Goal: Task Accomplishment & Management: Manage account settings

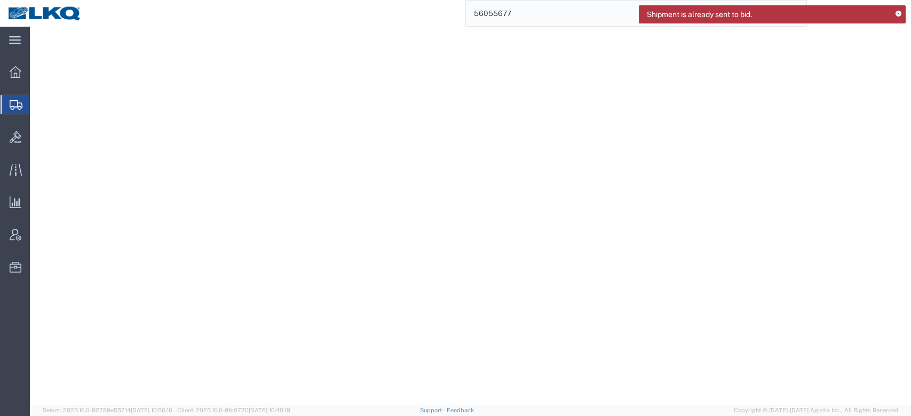
type input "56055677"
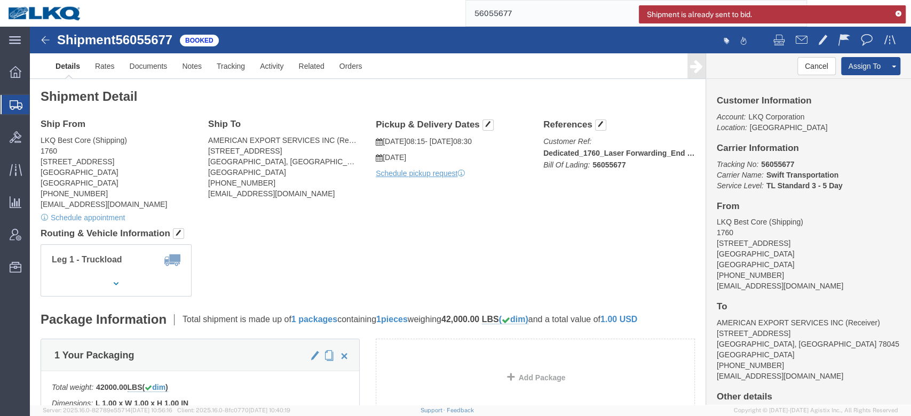
click at [895, 12] on icon at bounding box center [898, 14] width 6 height 6
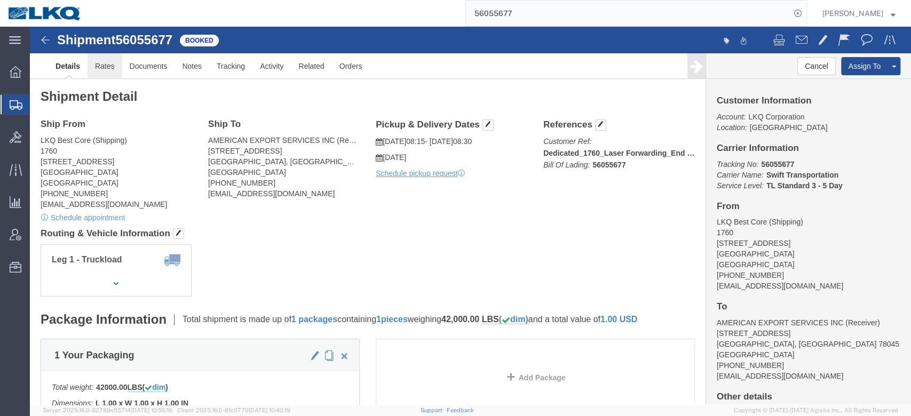
click link "Rates"
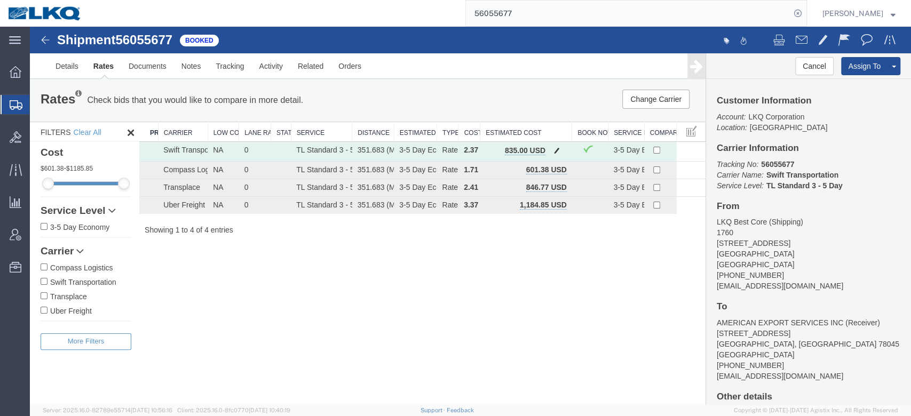
click at [551, 152] on button "button" at bounding box center [557, 152] width 14 height 14
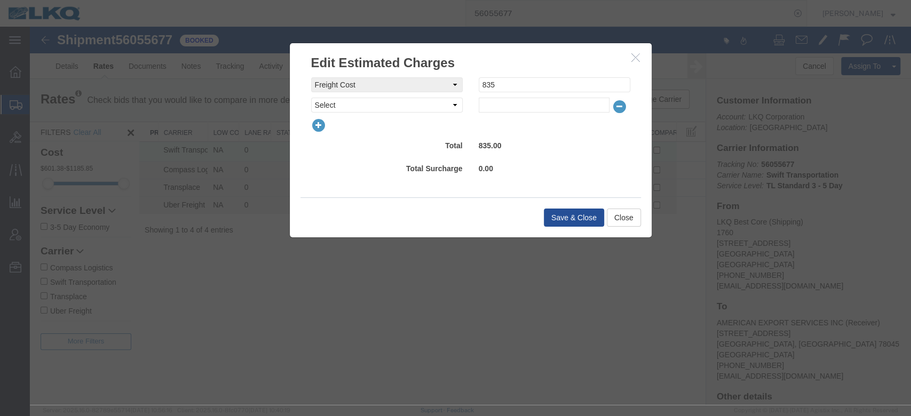
click at [631, 58] on icon "button" at bounding box center [635, 57] width 9 height 9
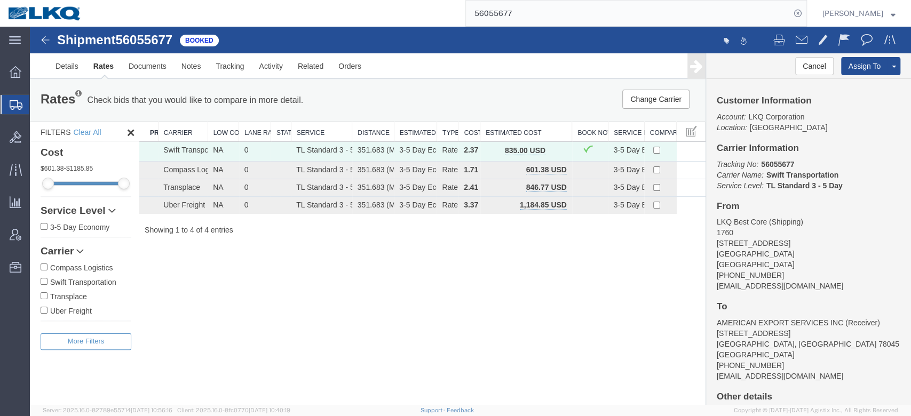
click at [582, 15] on input "56055677" at bounding box center [628, 14] width 324 height 26
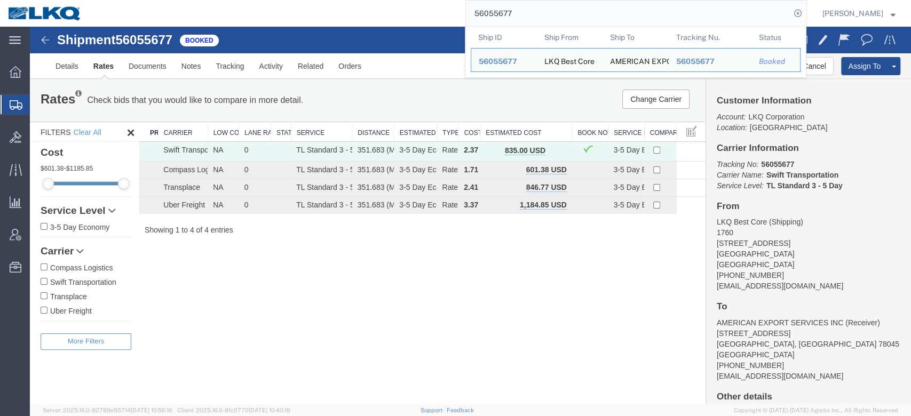
click at [582, 15] on input "56055677" at bounding box center [628, 14] width 324 height 26
paste input "45391"
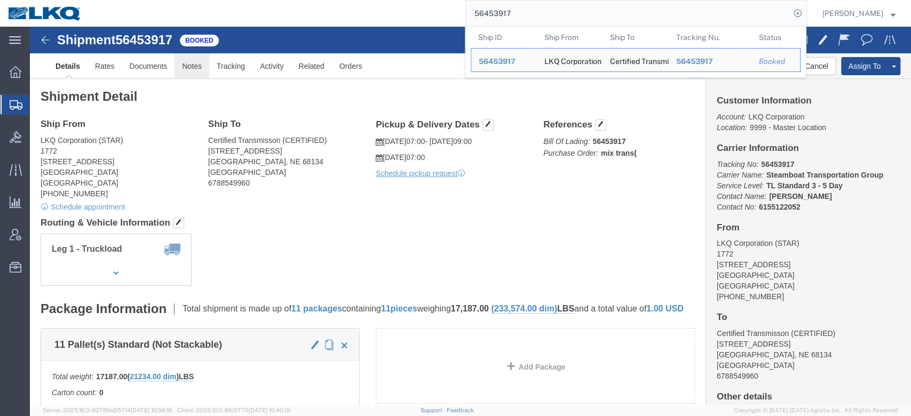
click link "Notes"
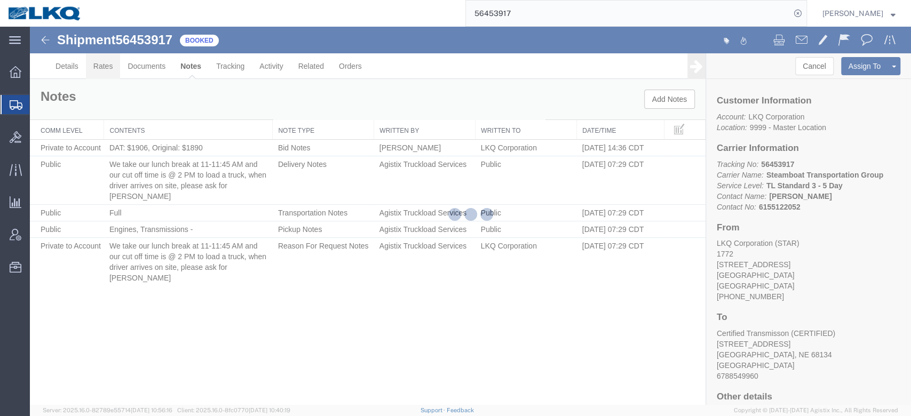
click at [100, 68] on link "Rates" at bounding box center [103, 66] width 35 height 26
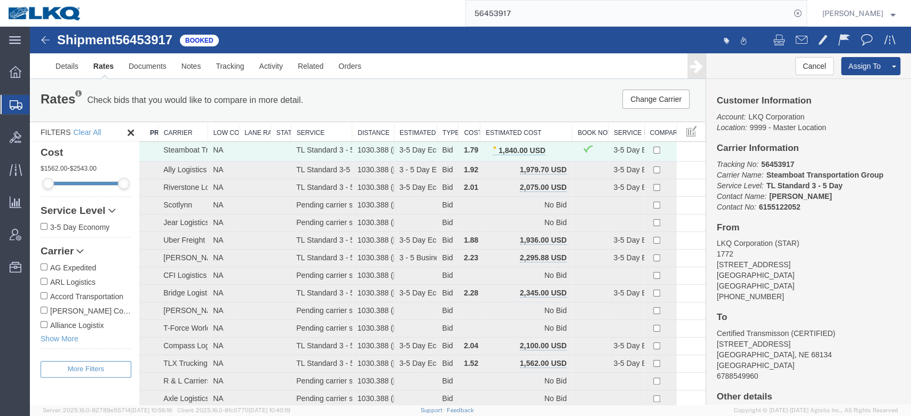
click at [577, 7] on input "56453917" at bounding box center [628, 14] width 324 height 26
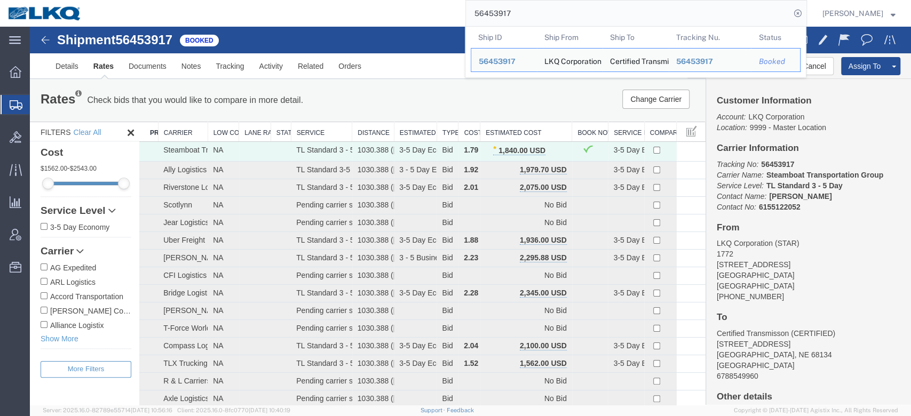
click at [577, 7] on input "56453917" at bounding box center [628, 14] width 324 height 26
paste input "4466"
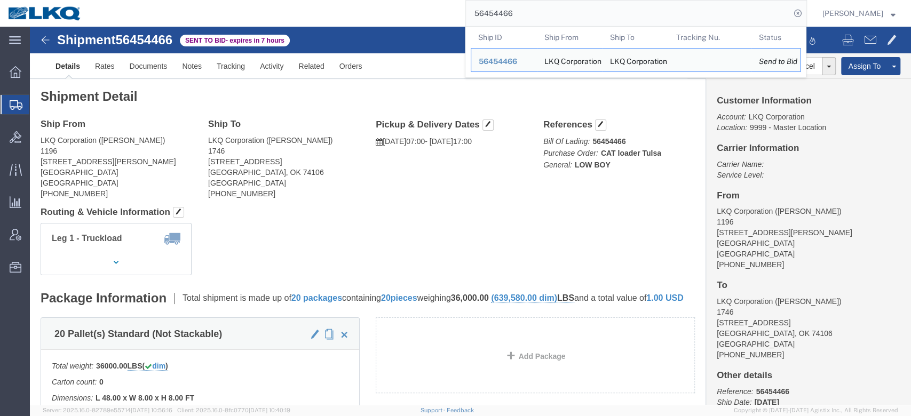
click div "Ship From LKQ Corporation ([PERSON_NAME]) 1196 [STREET_ADDRESS][PERSON_NAME] [P…"
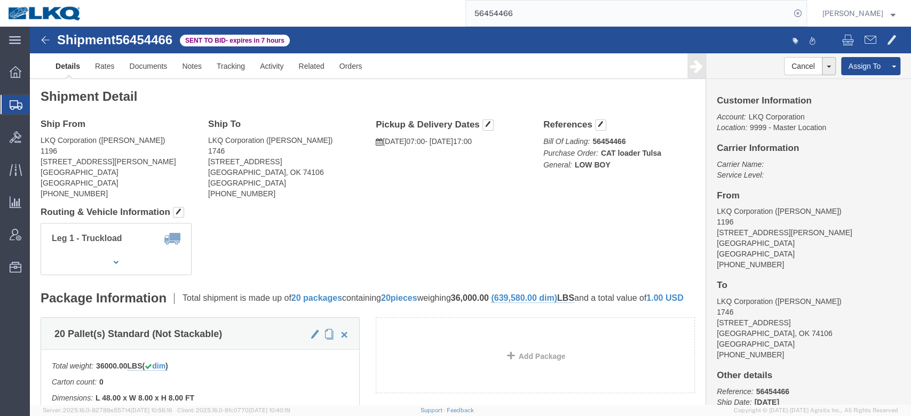
click at [568, 4] on input "56454466" at bounding box center [628, 14] width 324 height 26
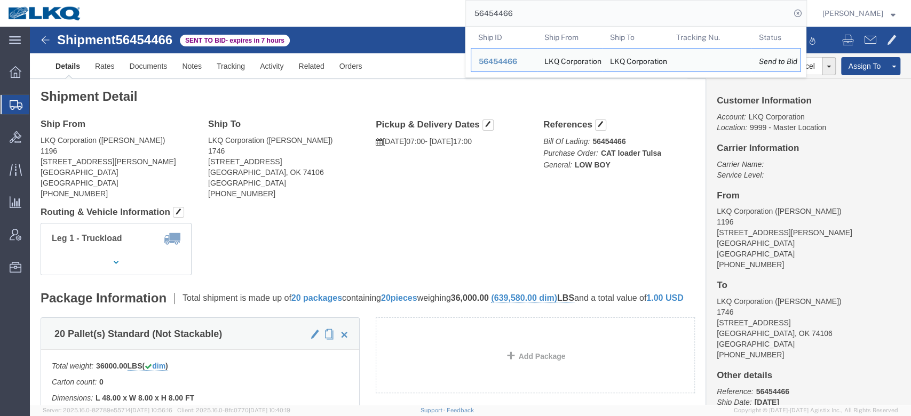
click at [568, 4] on input "56454466" at bounding box center [628, 14] width 324 height 26
paste input "44533"
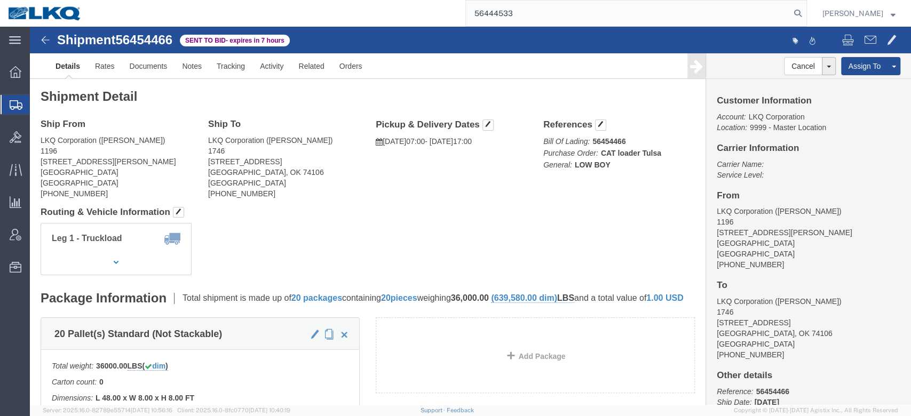
type input "56444533"
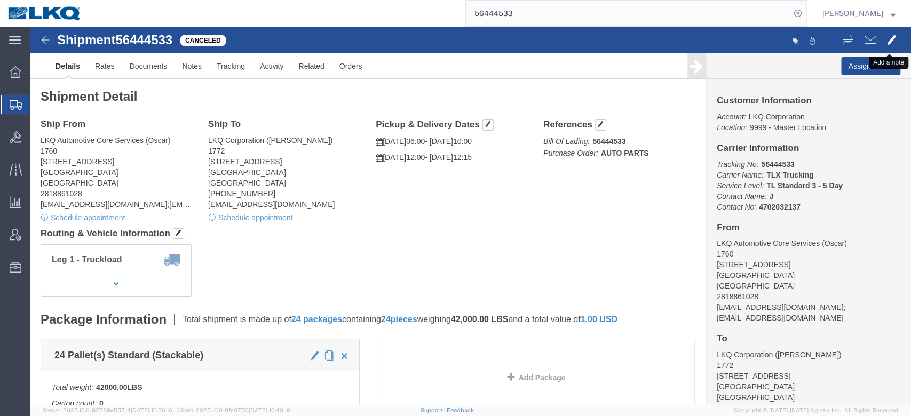
click button
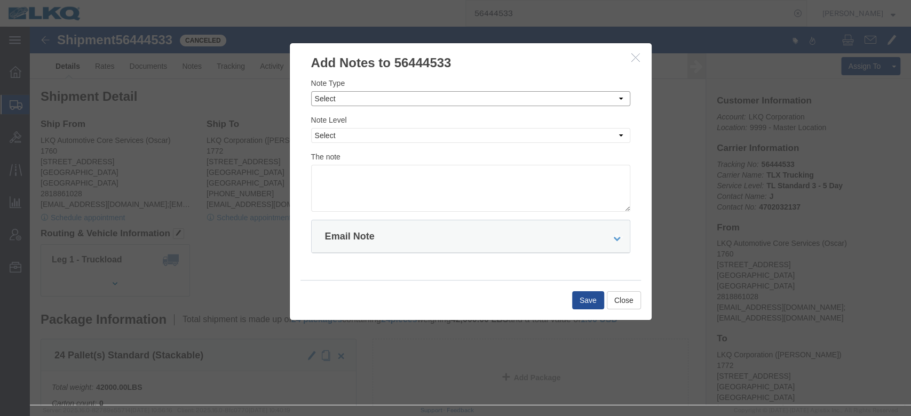
drag, startPoint x: 376, startPoint y: 69, endPoint x: 348, endPoint y: 78, distance: 28.5
click select "Select Approval Bid Notes Carrier Change Notes Claim Notes Content Hazmat Notes…"
select select "BID_NOTES"
click select "Select Approval Bid Notes Carrier Change Notes Claim Notes Content Hazmat Notes…"
click select "Select Private to Account Private to Vendor Public"
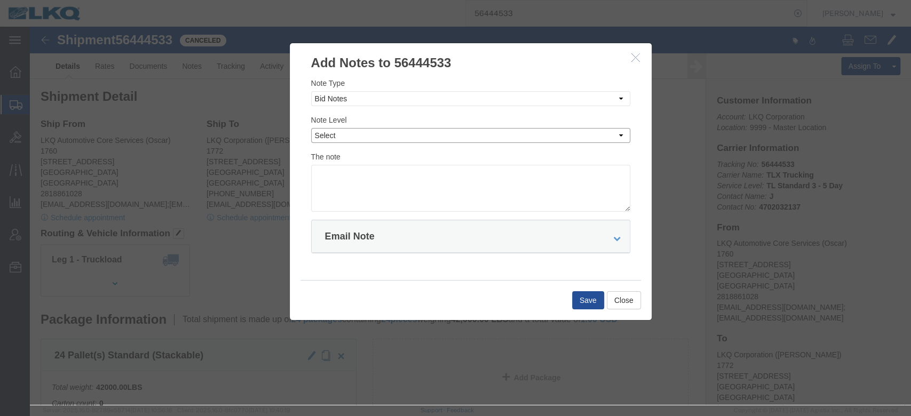
select select "PUBLIC"
click select "Select Private to Account Private to Vendor Public"
click textarea
type textarea "Missed 8/11"
click button "Save"
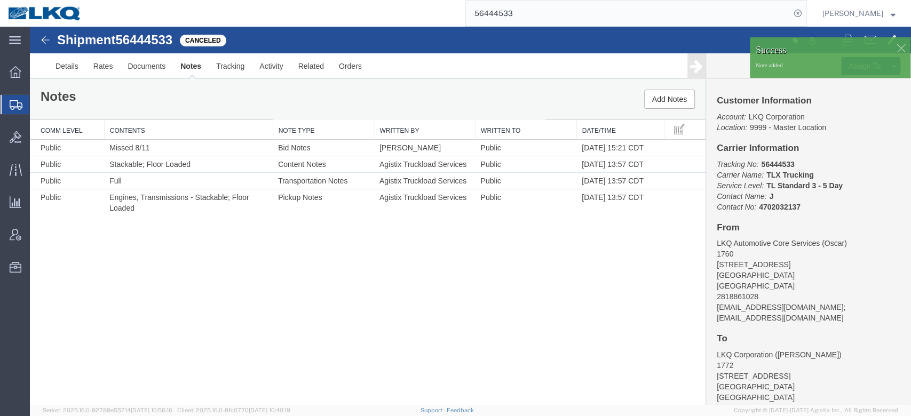
click at [514, 15] on input "56444533" at bounding box center [628, 14] width 324 height 26
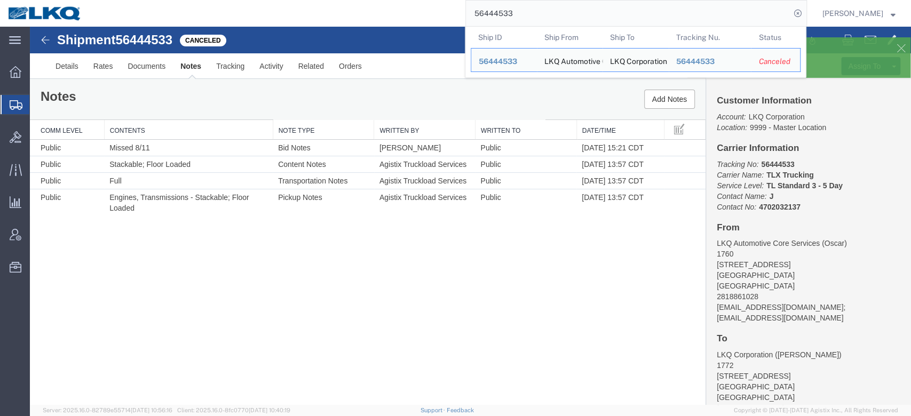
paste input "61001"
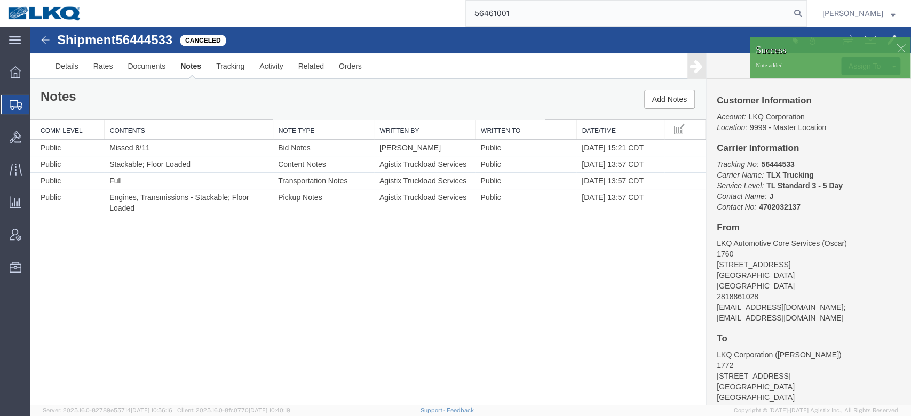
type input "56461001"
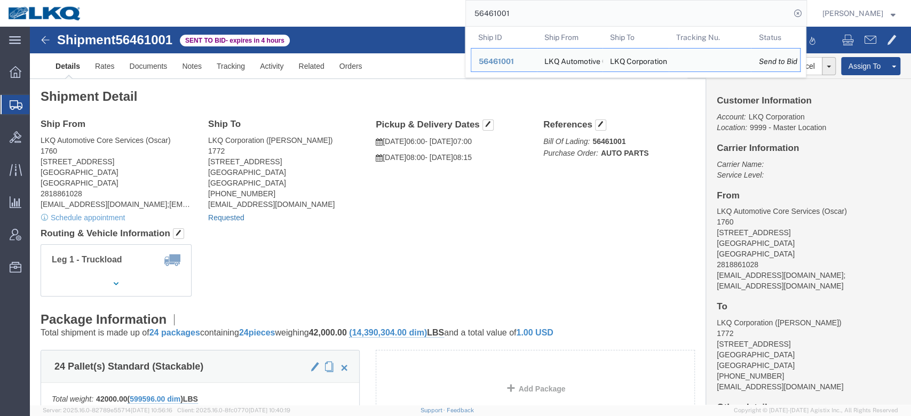
click link "Requested"
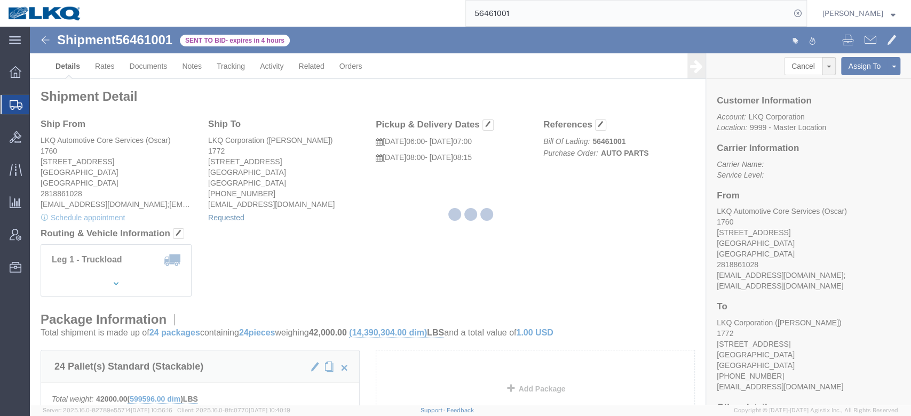
select select
select select "15"
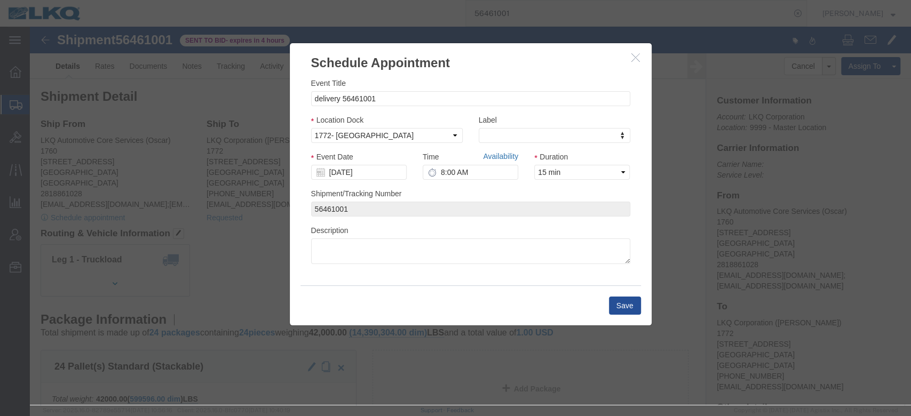
click link "Availability"
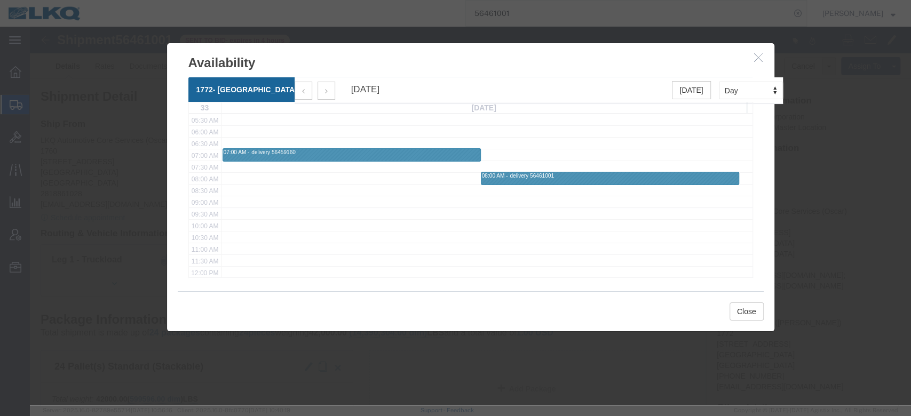
scroll to position [129, 0]
click icon "button"
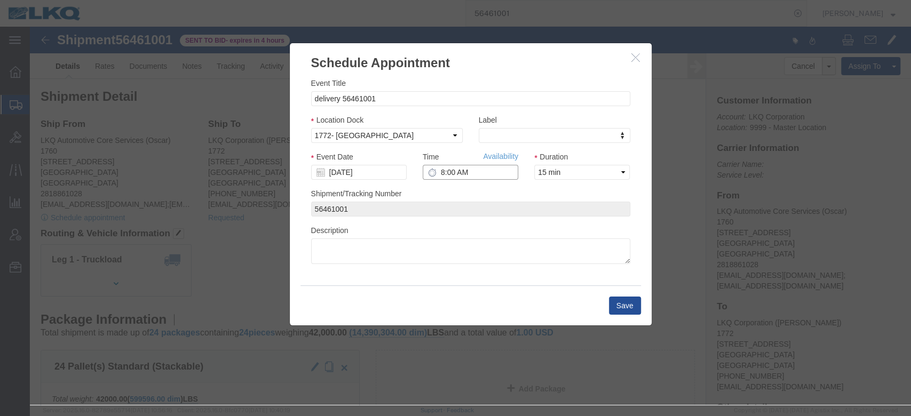
click input "8:00 AM"
type input "9:00 AM"
click div "Schedule Appointment Event Title delivery 56461001 Location Dock Select 1772- N…"
click button "Save"
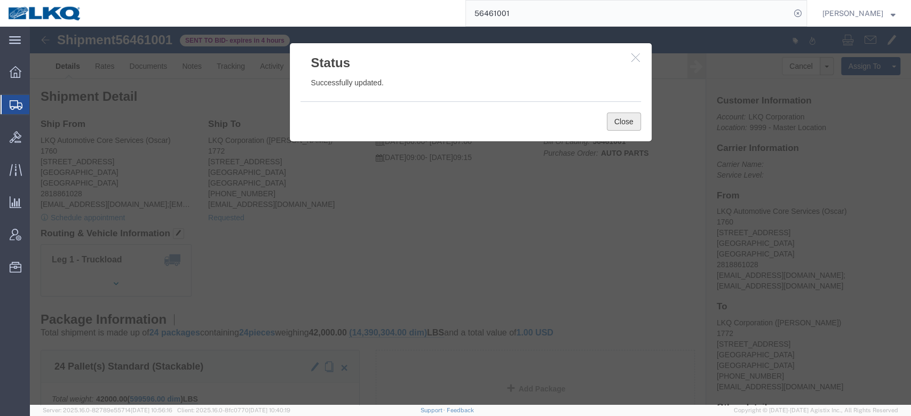
click button "Close"
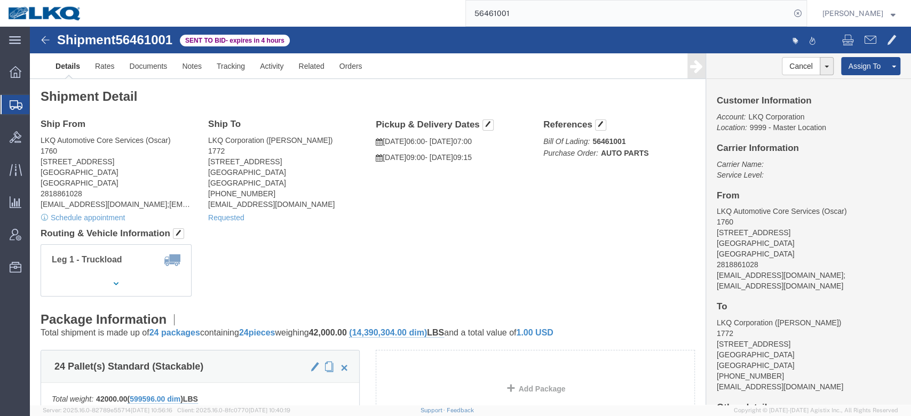
click at [530, 15] on input "56461001" at bounding box center [628, 14] width 324 height 26
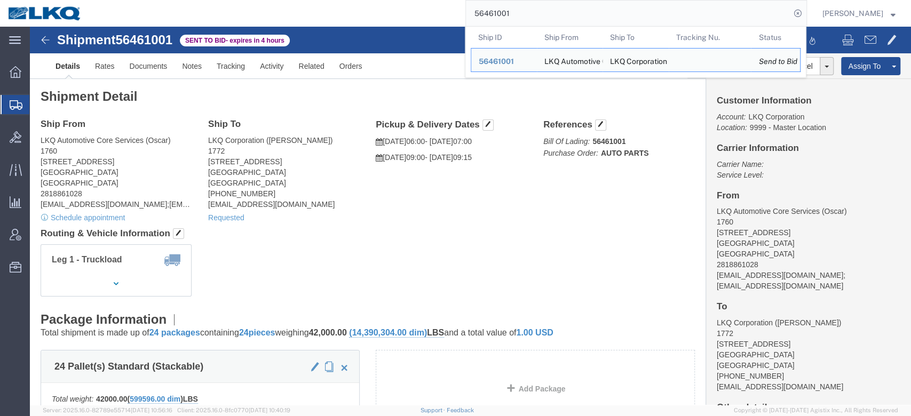
click at [530, 15] on input "56461001" at bounding box center [628, 14] width 324 height 26
paste input "59160"
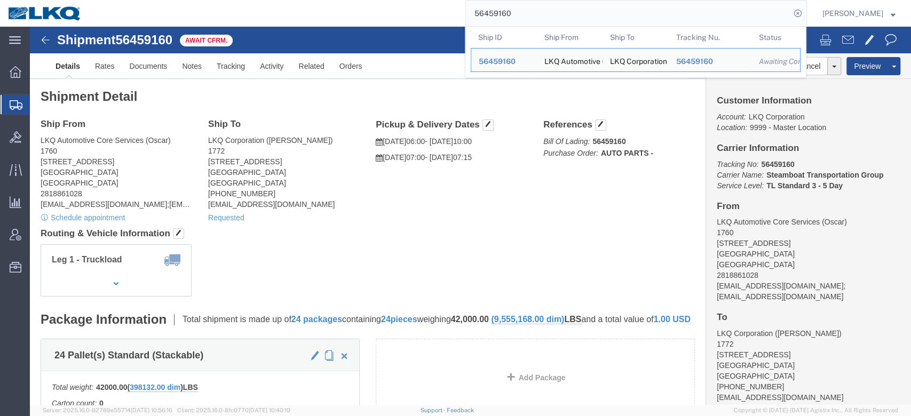
click at [558, 21] on input "56459160" at bounding box center [628, 14] width 324 height 26
paste input "593"
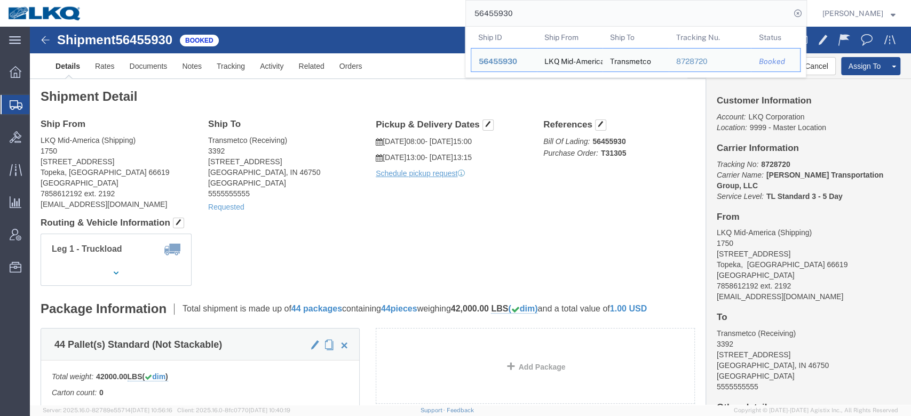
click at [510, 12] on input "56455930" at bounding box center [628, 14] width 324 height 26
paste input "348813"
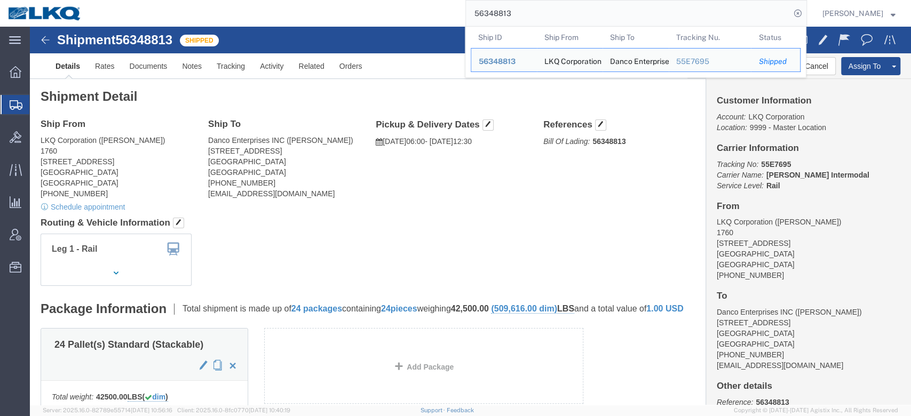
click at [513, 19] on input "56348813" at bounding box center [628, 14] width 324 height 26
paste input "454008"
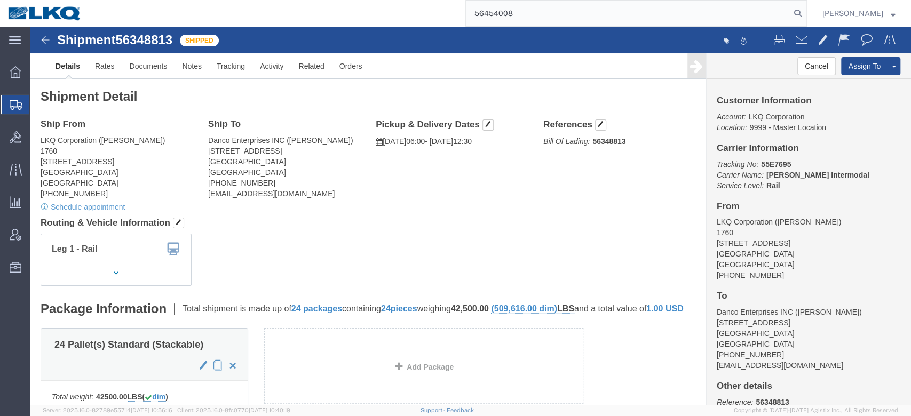
type input "56454008"
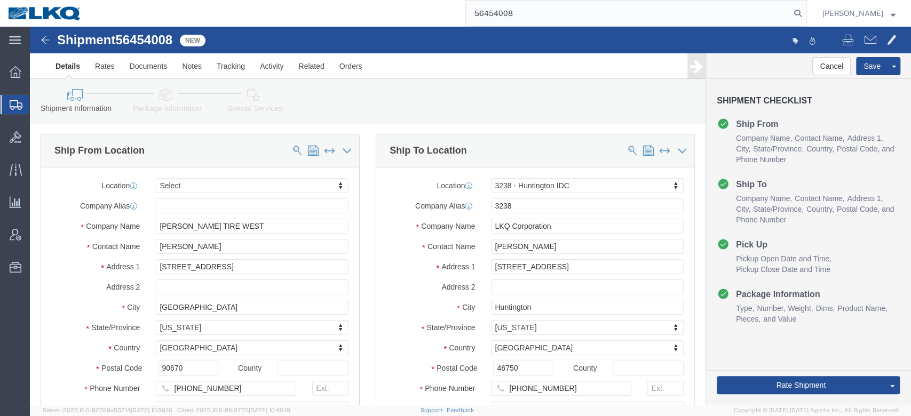
select select "27940"
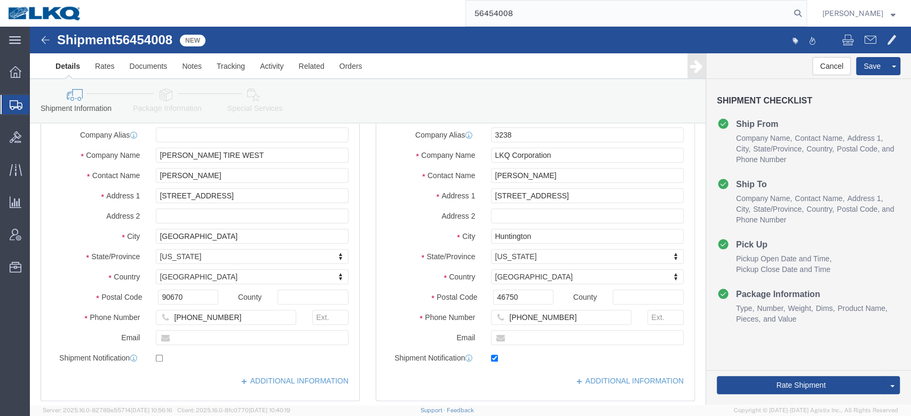
scroll to position [372, 0]
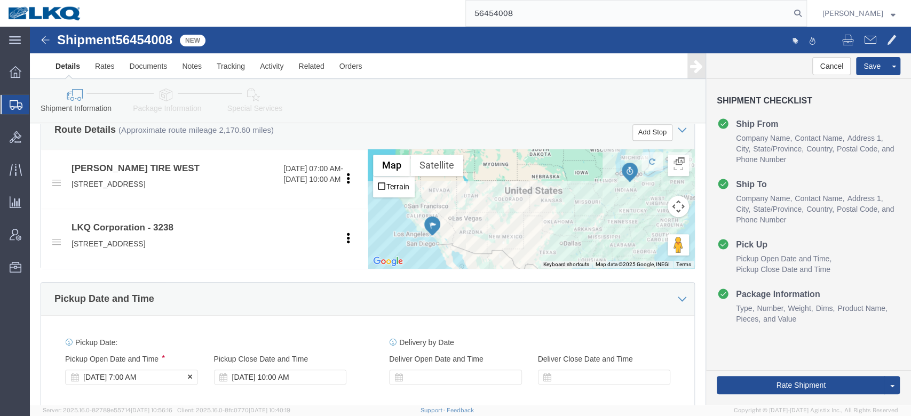
click div "[DATE] 7:00 AM"
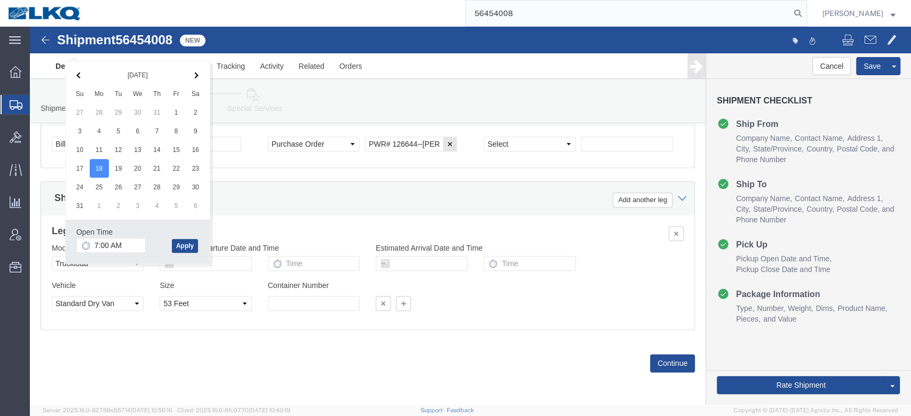
click div "Ship From Location Location Select Select My Profile Location 1100 - LKQ [GEOGR…"
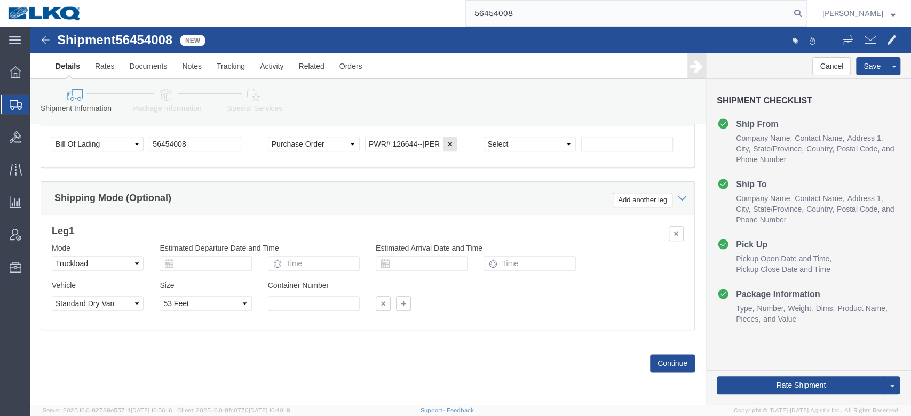
scroll to position [532, 0]
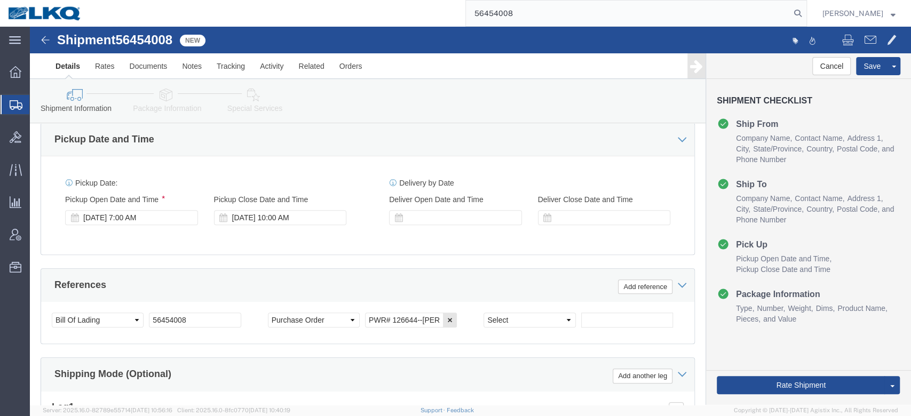
click div "Rate Shipment Send To Bid Rate And Send To Bid Rate And Autotender"
click button "Rate Shipment"
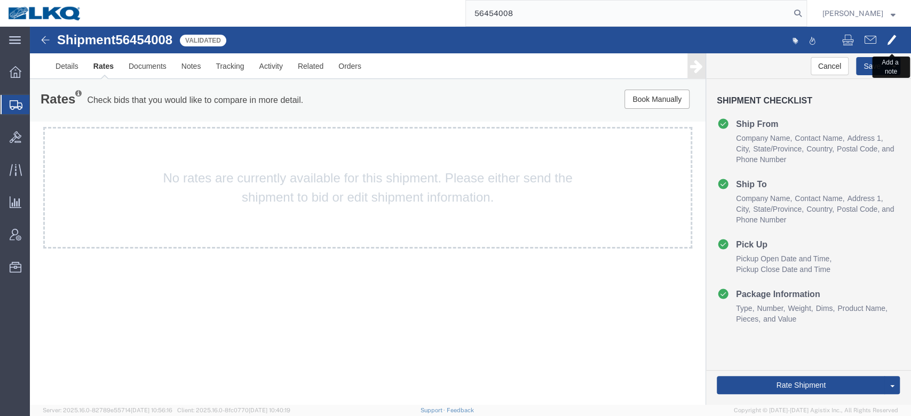
click at [893, 42] on span at bounding box center [892, 39] width 10 height 13
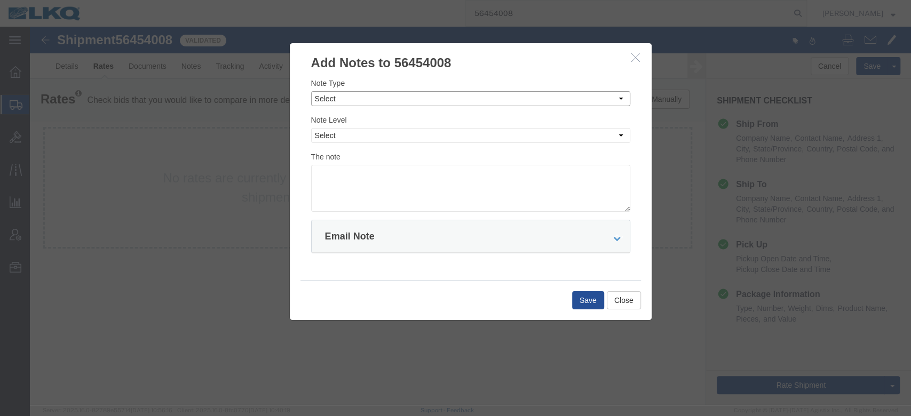
click at [369, 96] on select "Select Approval Bid Notes Carrier Change Notes Claim Notes Content Hazmat Notes…" at bounding box center [470, 98] width 319 height 15
select select "BID_NOTES"
click at [311, 91] on select "Select Approval Bid Notes Carrier Change Notes Claim Notes Content Hazmat Notes…" at bounding box center [470, 98] width 319 height 15
click at [367, 138] on select "Select Private to Account Private to Vendor Public" at bounding box center [470, 135] width 319 height 15
select select "PRIVATE_TO_ACCOUNT"
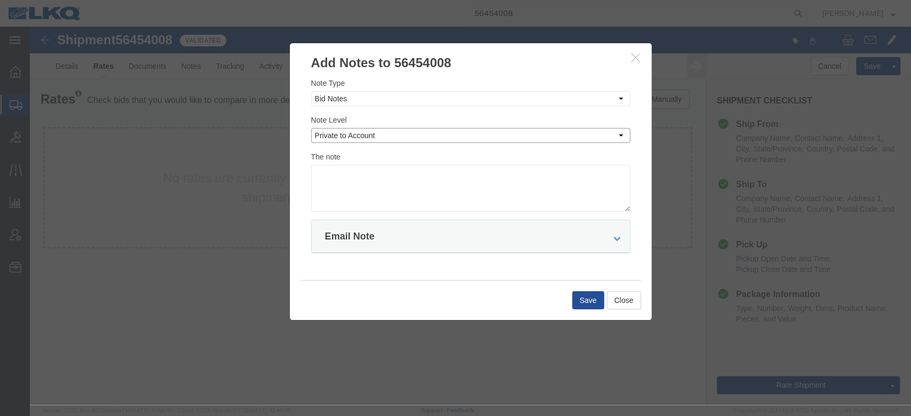
click at [311, 128] on select "Select Private to Account Private to Vendor Public" at bounding box center [470, 135] width 319 height 15
click at [373, 184] on textarea at bounding box center [470, 188] width 319 height 47
type textarea "DAT: $4408"
click at [576, 298] on button "Save" at bounding box center [588, 300] width 32 height 18
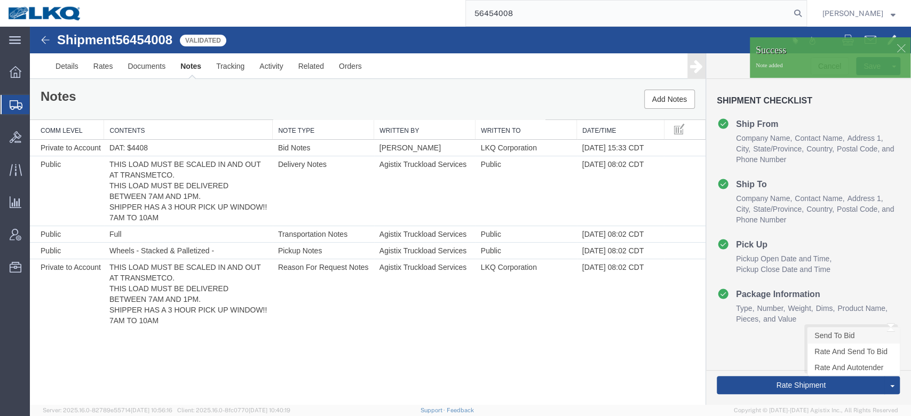
click at [832, 337] on link "Send To Bid" at bounding box center [853, 336] width 92 height 16
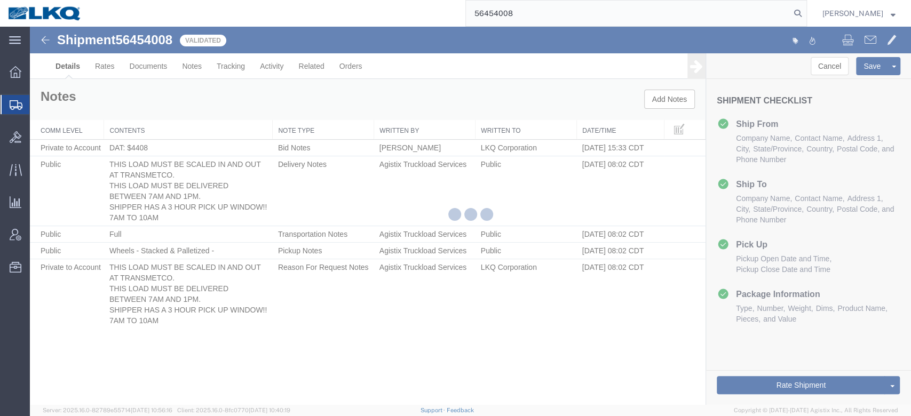
select select "27940"
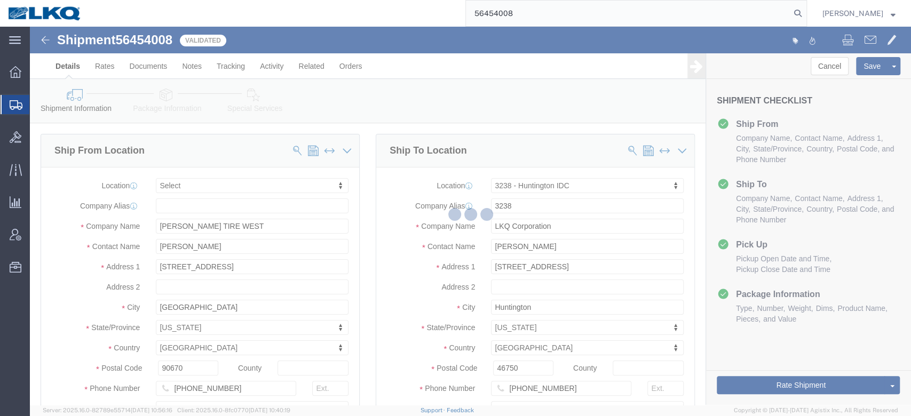
select select "TL"
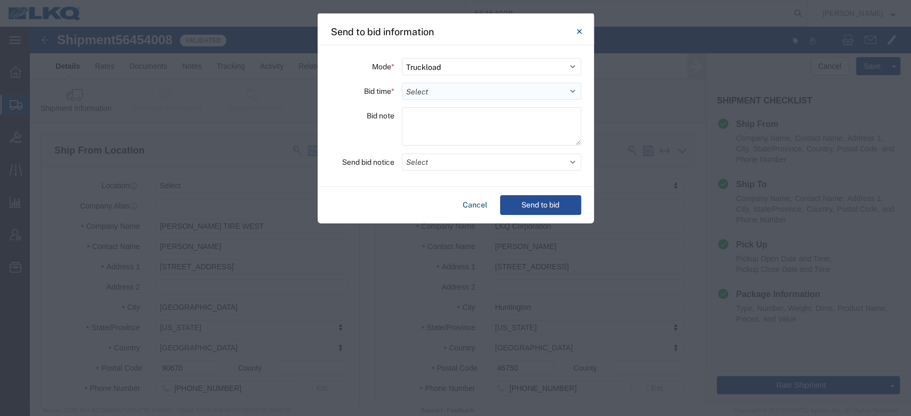
click at [422, 93] on select "Select 30 Min (Rush) 1 Hour (Rush) 2 Hours (Rush) 4 Hours (Rush) 8 Hours (Rush)…" at bounding box center [491, 91] width 179 height 17
select select "24"
click at [402, 83] on select "Select 30 Min (Rush) 1 Hour (Rush) 2 Hours (Rush) 4 Hours (Rush) 8 Hours (Rush)…" at bounding box center [491, 91] width 179 height 17
click at [509, 157] on button "Select" at bounding box center [491, 162] width 179 height 17
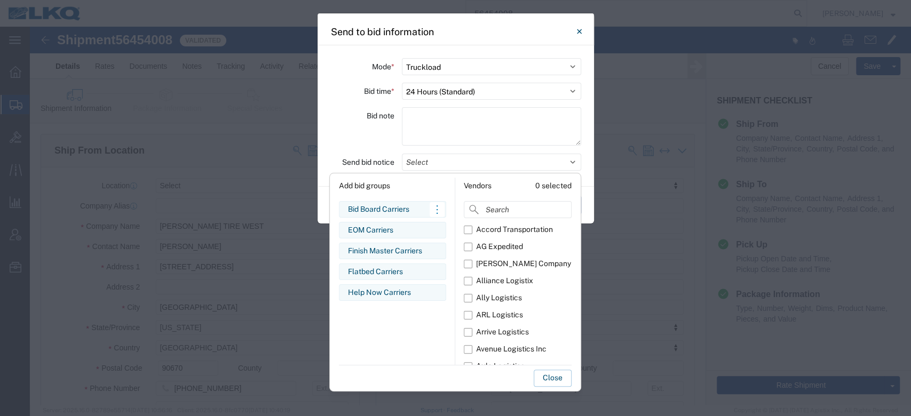
click at [368, 208] on div "Bid Board Carriers" at bounding box center [392, 209] width 89 height 11
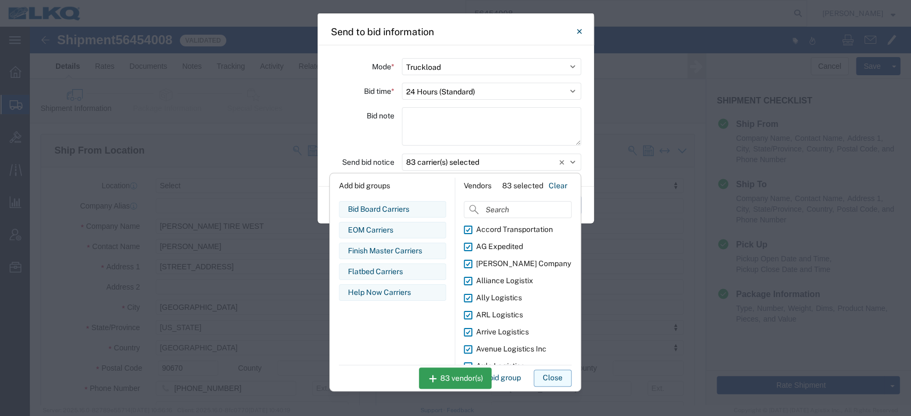
click at [540, 376] on button "Close" at bounding box center [553, 378] width 38 height 17
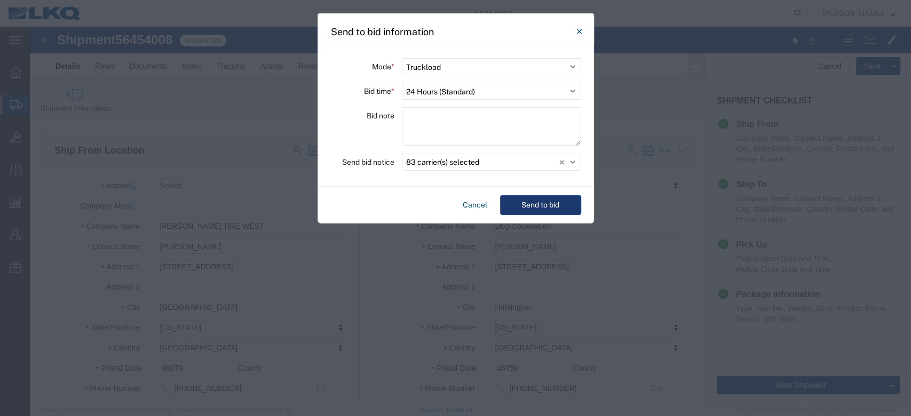
click at [546, 197] on button "Send to bid" at bounding box center [540, 205] width 81 height 20
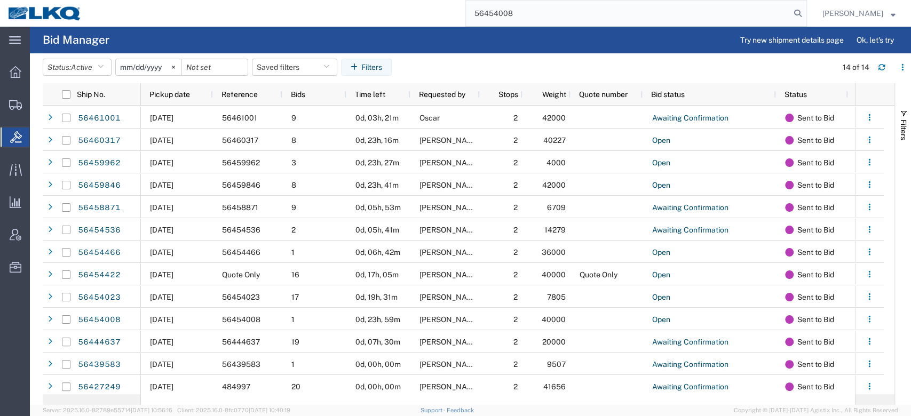
click at [515, 11] on input "56454008" at bounding box center [628, 14] width 324 height 26
paste input "6376"
type input "56456376"
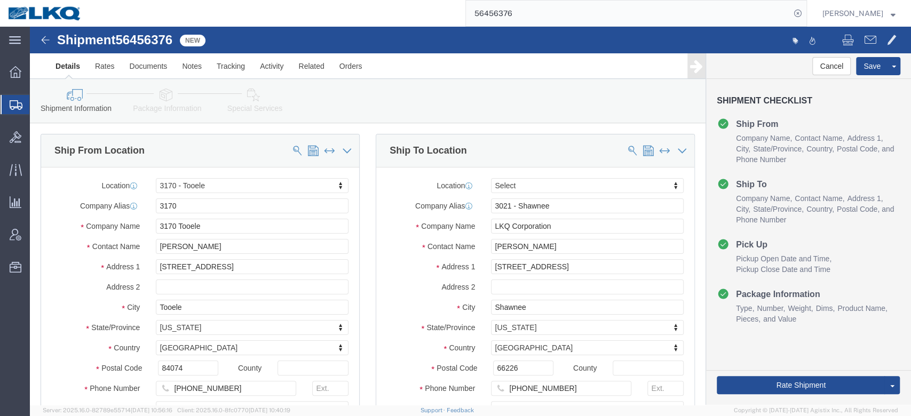
select select "67471"
select select
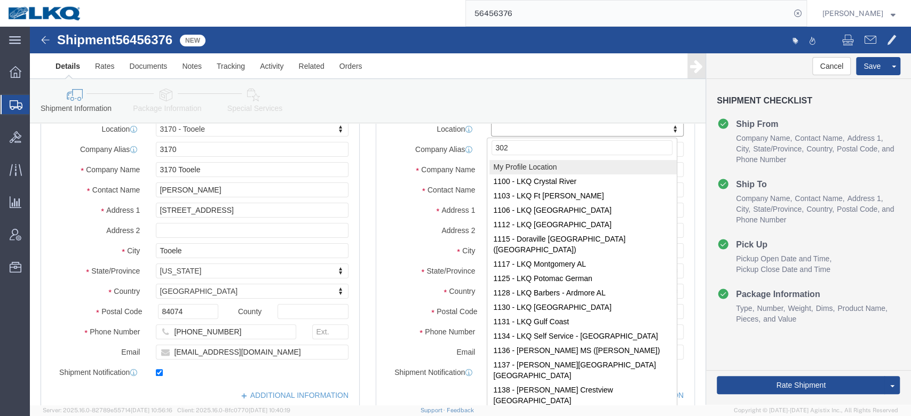
type input "3021"
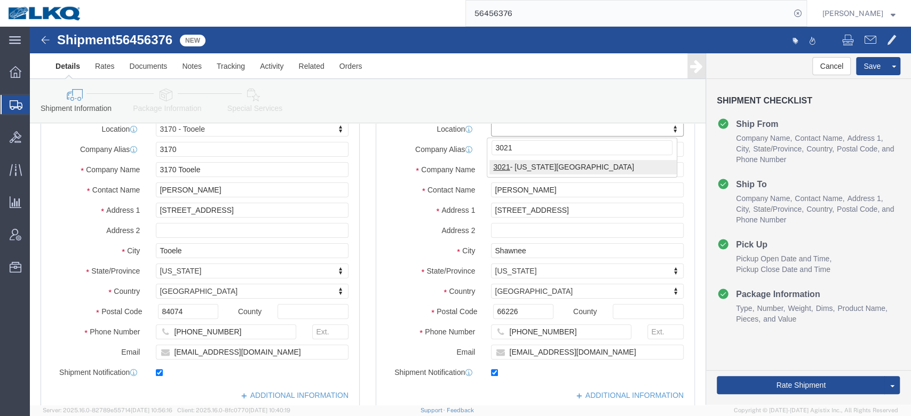
select select "27738"
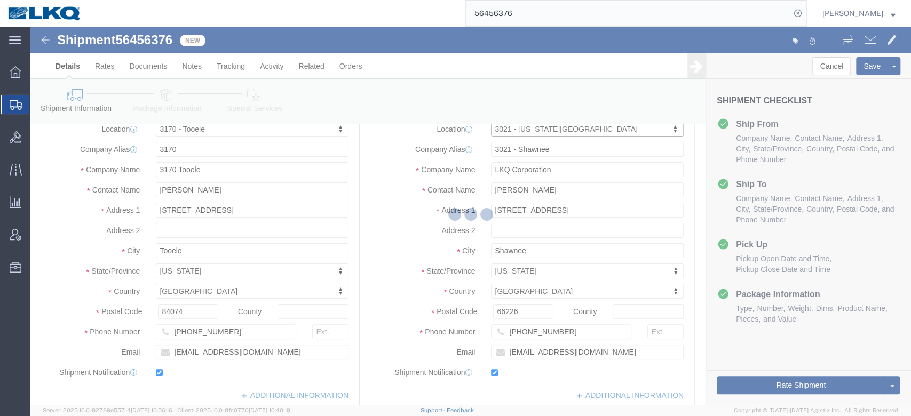
select select "KS"
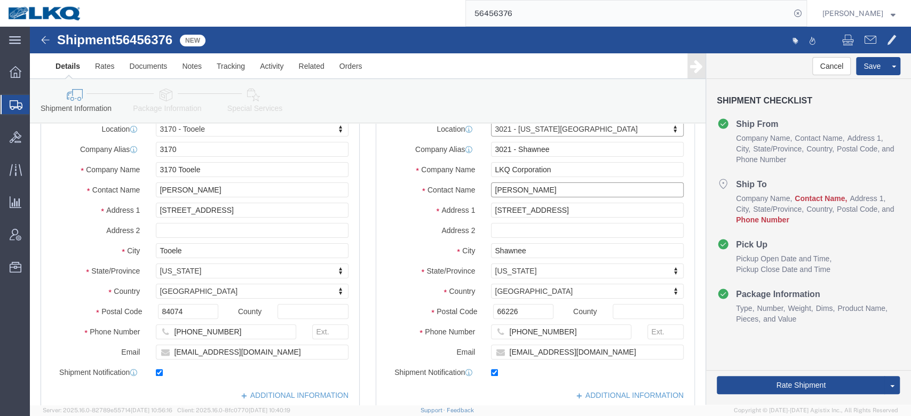
click input "[PERSON_NAME]"
type input "Receiver"
click label "Contact Name"
click input "[PHONE_NUMBER]"
type input "6150000000"
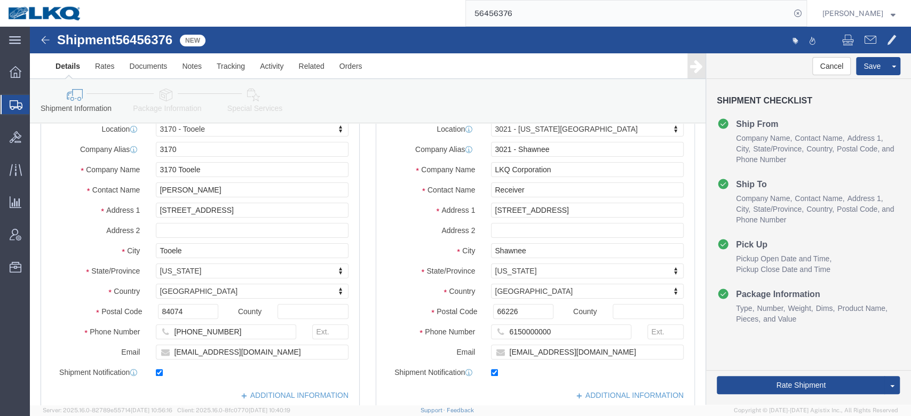
click label "Address 1"
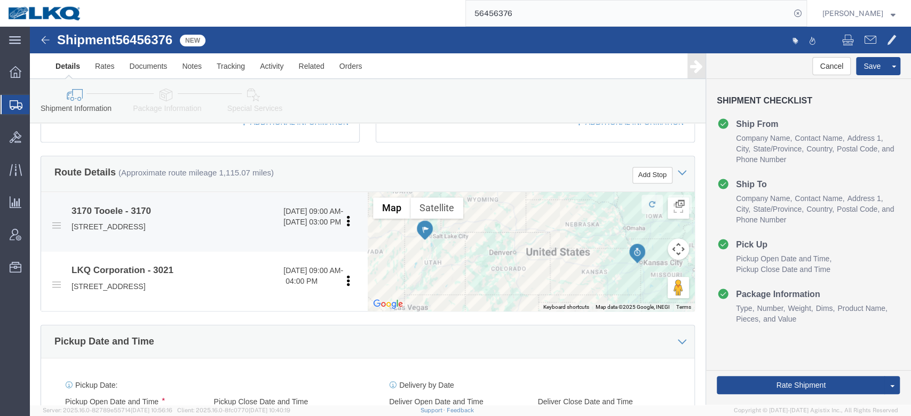
scroll to position [421, 0]
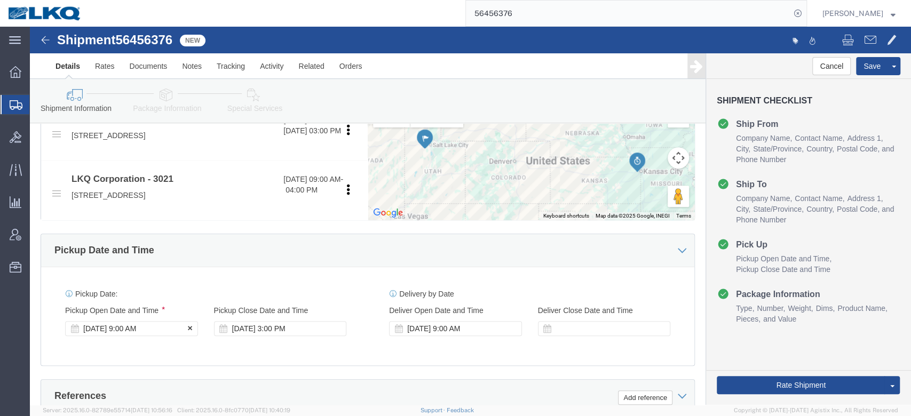
click div "[DATE] 9:00 AM"
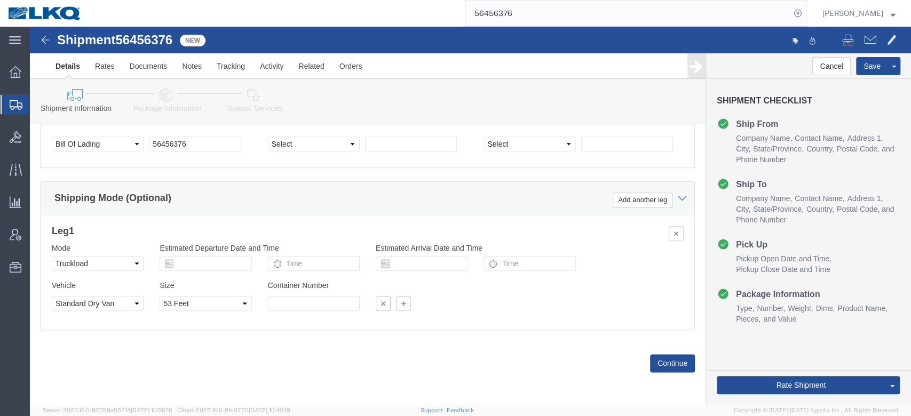
click div "Shipping Mode (Optional) Add another leg"
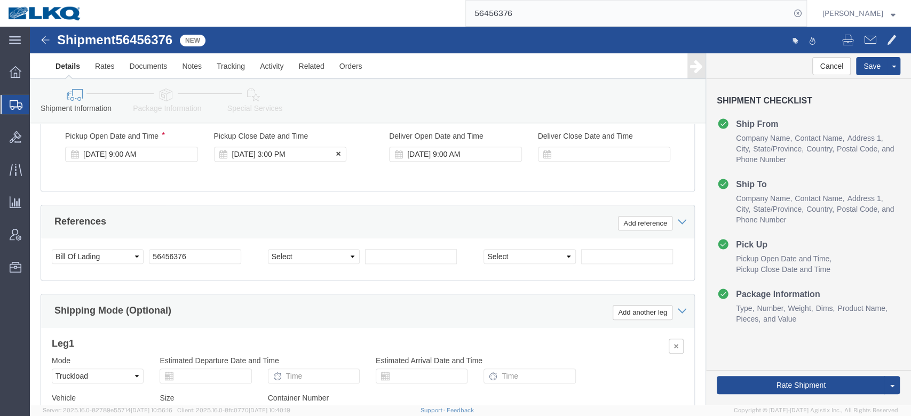
click div "[DATE] 3:00 PM"
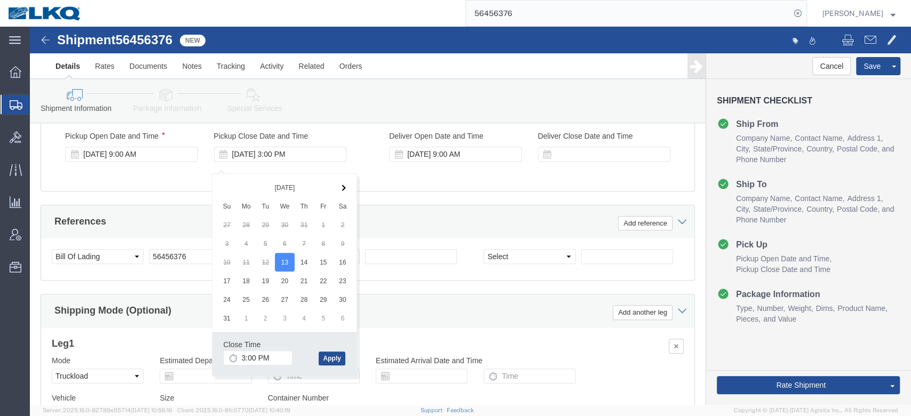
click div "Ship From Location Location 3170 - Tooele My Profile Location 1100 - LKQ [GEOGR…"
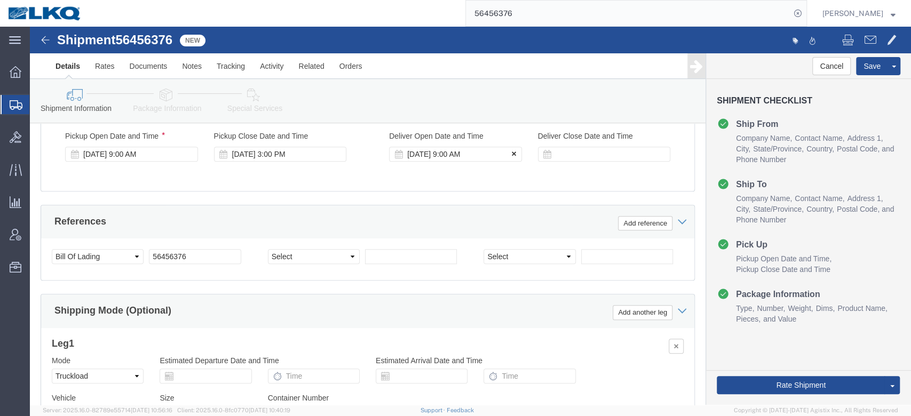
click button
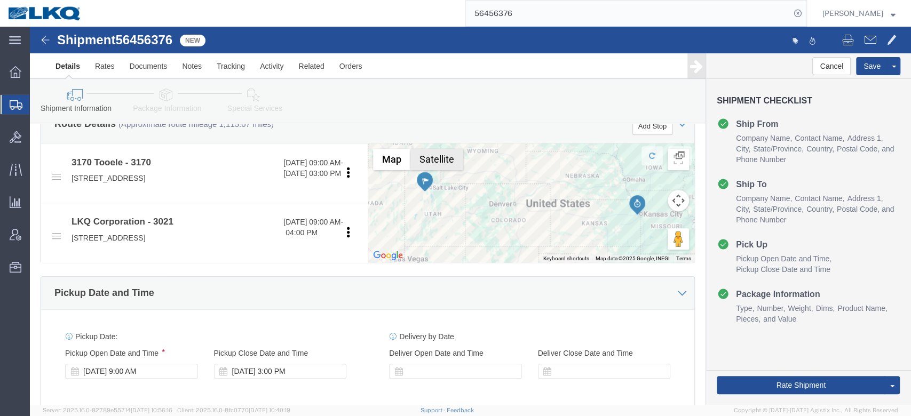
scroll to position [308, 0]
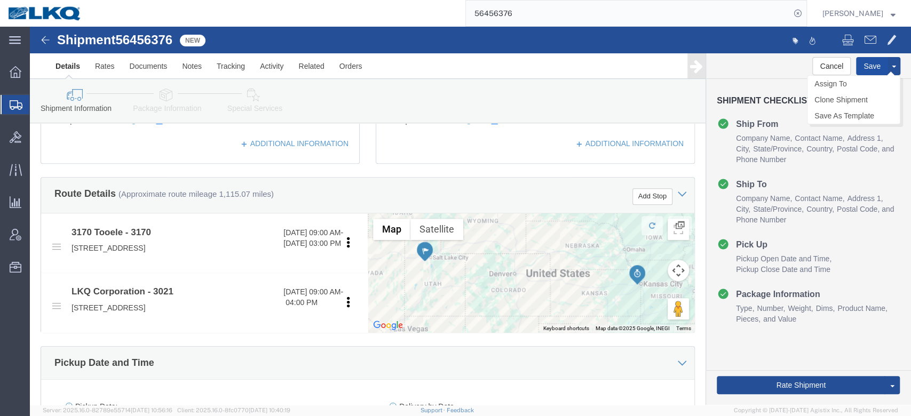
click button "Save"
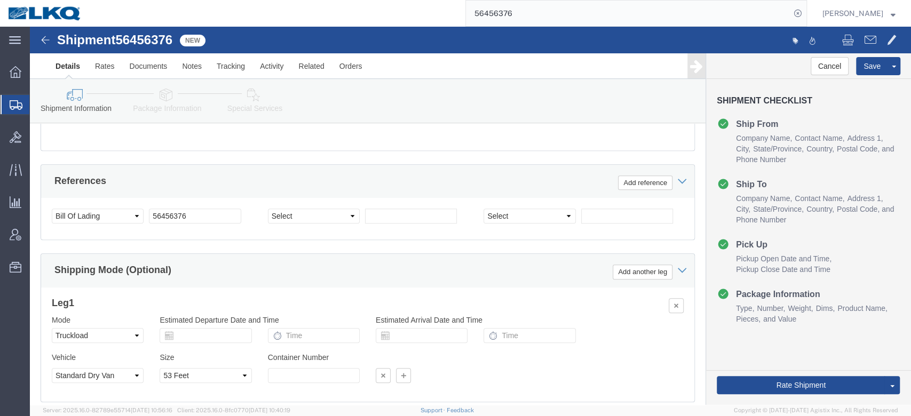
scroll to position [717, 0]
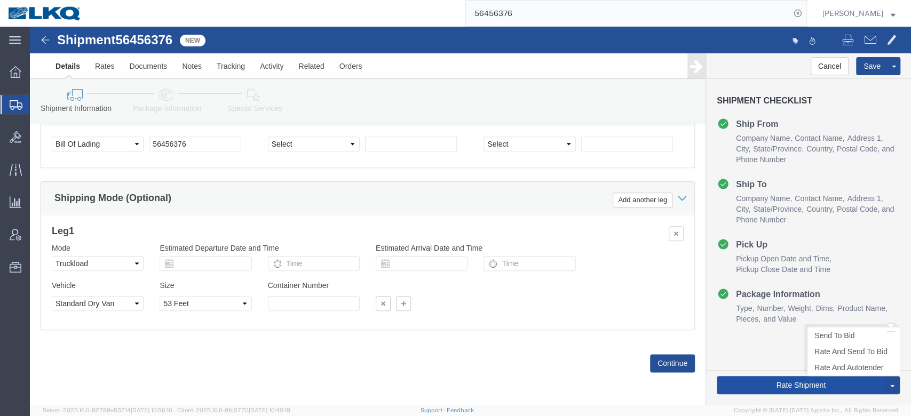
click button "Rate Shipment"
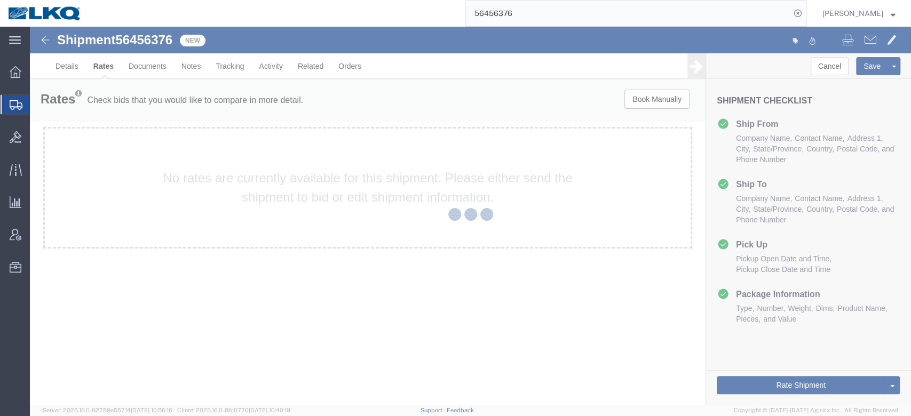
scroll to position [0, 0]
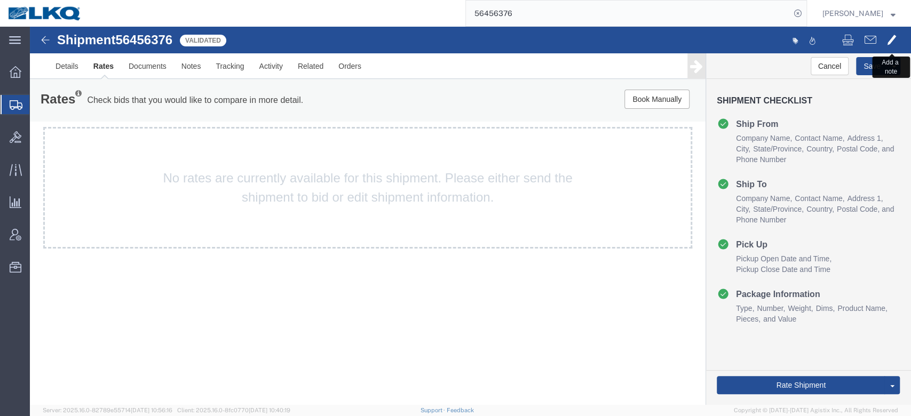
click at [884, 44] on button at bounding box center [891, 41] width 20 height 22
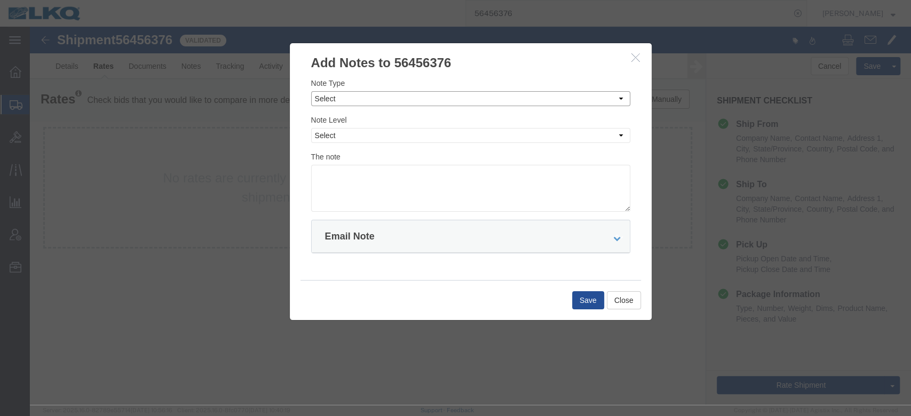
click at [337, 99] on select "Select Approval Bid Notes Carrier Change Notes Claim Notes Content Hazmat Notes…" at bounding box center [470, 98] width 319 height 15
select select "BID_NOTES"
click at [311, 91] on select "Select Approval Bid Notes Carrier Change Notes Claim Notes Content Hazmat Notes…" at bounding box center [470, 98] width 319 height 15
click at [342, 136] on select "Select Private to Account Private to Vendor Public" at bounding box center [470, 135] width 319 height 15
select select "PRIVATE_TO_ACCOUNT"
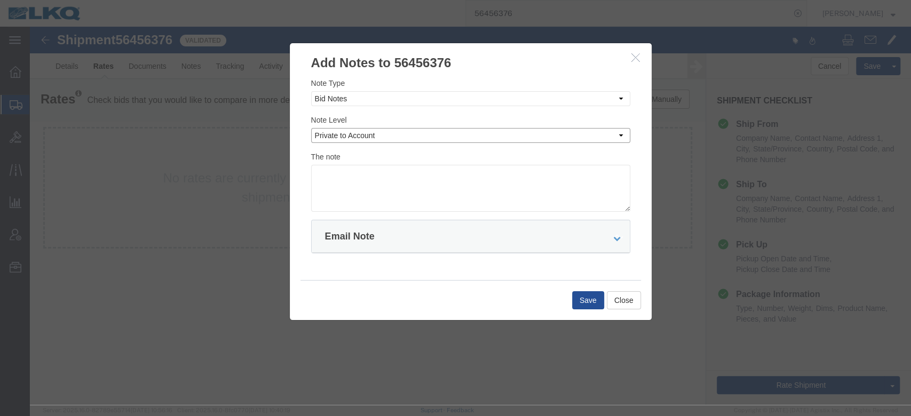
click at [311, 128] on select "Select Private to Account Private to Vendor Public" at bounding box center [470, 135] width 319 height 15
click at [348, 177] on textarea at bounding box center [470, 188] width 319 height 47
type textarea "DAT: $1912"
click at [576, 294] on button "Save" at bounding box center [588, 300] width 32 height 18
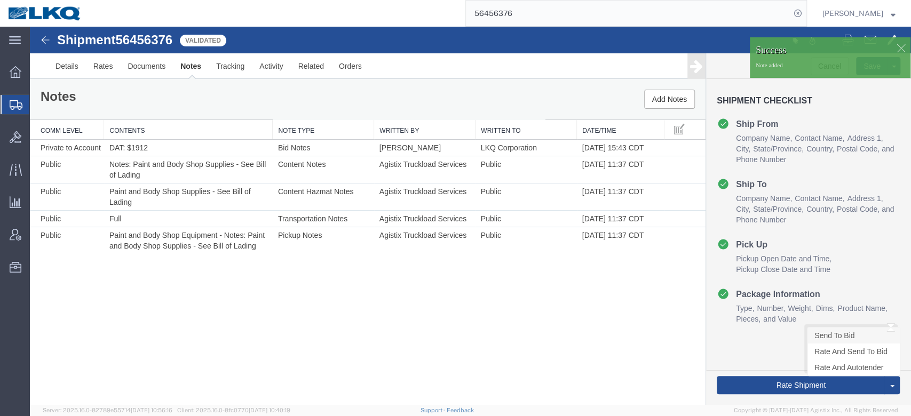
click at [830, 335] on link "Send To Bid" at bounding box center [853, 336] width 92 height 16
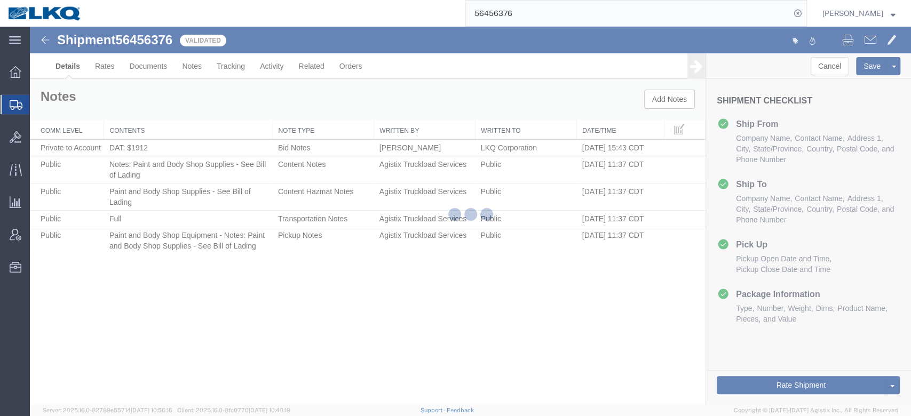
select select "67471"
select select "27738"
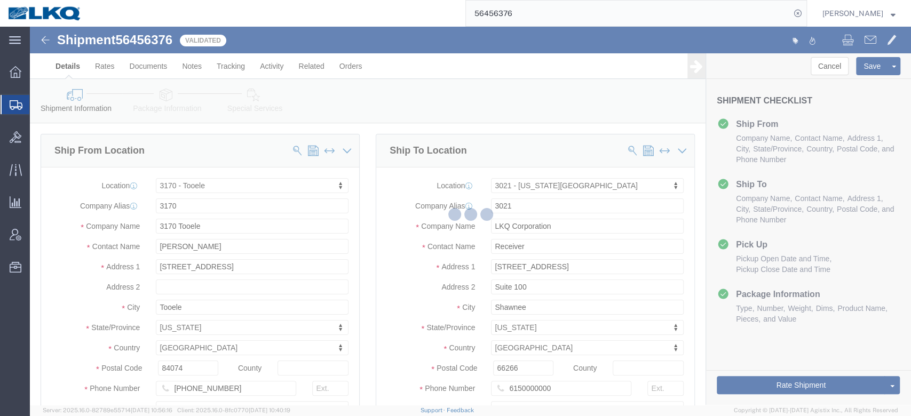
select select "TL"
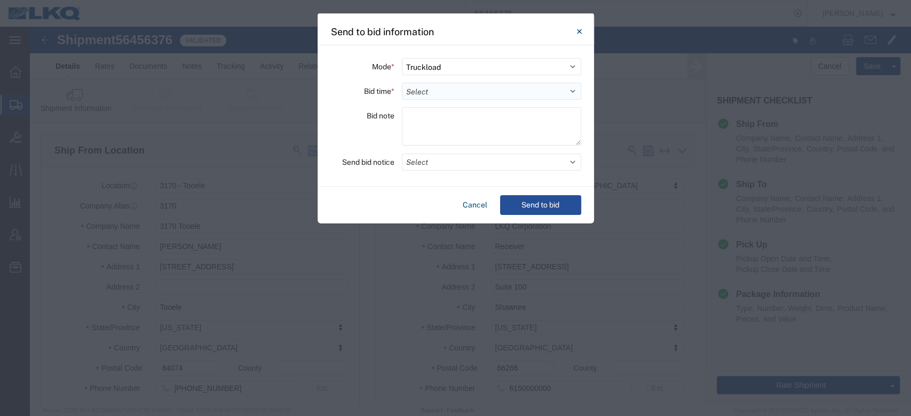
click at [424, 94] on select "Select 30 Min (Rush) 1 Hour (Rush) 2 Hours (Rush) 4 Hours (Rush) 8 Hours (Rush)…" at bounding box center [491, 91] width 179 height 17
select select "24"
click at [402, 83] on select "Select 30 Min (Rush) 1 Hour (Rush) 2 Hours (Rush) 4 Hours (Rush) 8 Hours (Rush)…" at bounding box center [491, 91] width 179 height 17
click at [457, 157] on button "Select" at bounding box center [491, 162] width 179 height 17
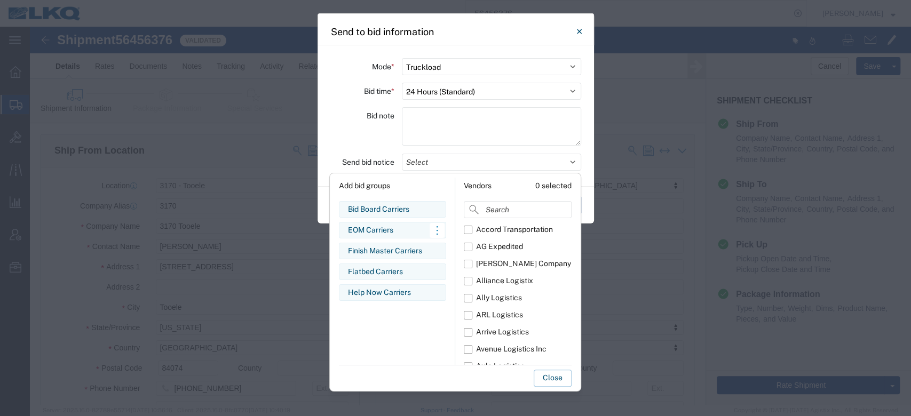
drag, startPoint x: 386, startPoint y: 205, endPoint x: 408, endPoint y: 231, distance: 33.3
click at [386, 206] on div "Bid Board Carriers" at bounding box center [392, 209] width 89 height 11
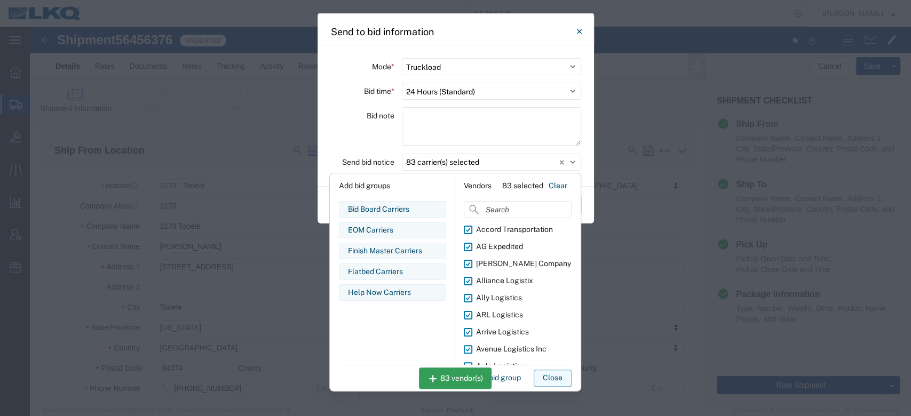
click at [540, 373] on button "Close" at bounding box center [553, 378] width 38 height 17
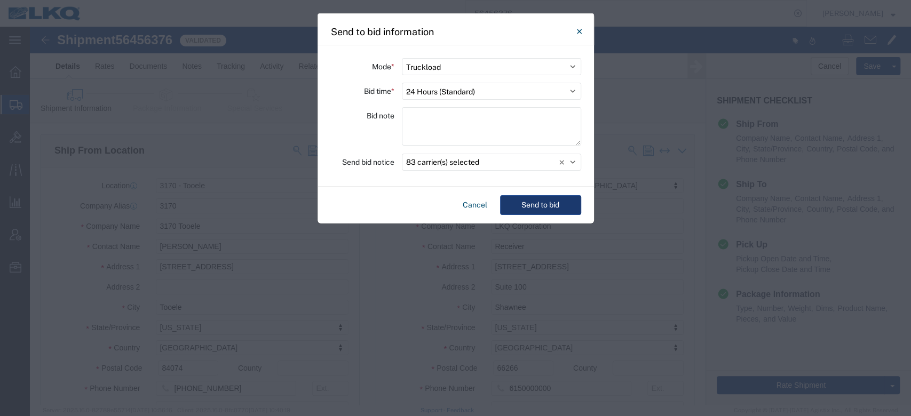
click at [548, 206] on button "Send to bid" at bounding box center [540, 205] width 81 height 20
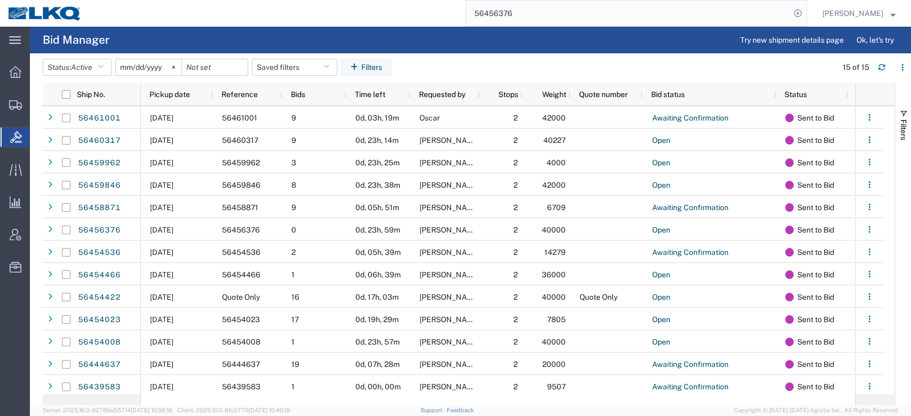
click at [522, 11] on input "56456376" at bounding box center [628, 14] width 324 height 26
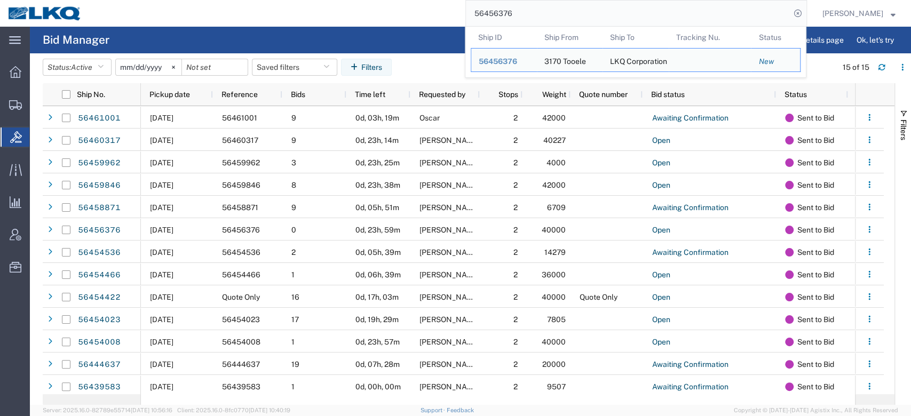
click at [522, 11] on input "56456376" at bounding box center [628, 14] width 324 height 26
paste input "9160"
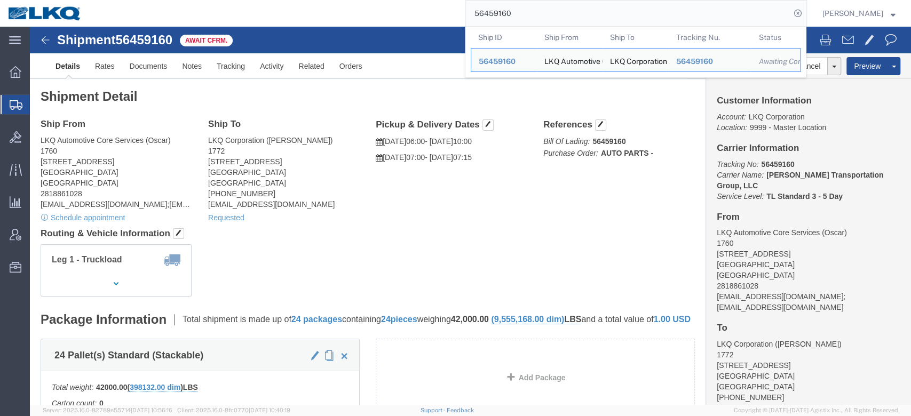
click at [500, 23] on input "56459160" at bounding box center [628, 14] width 324 height 26
paste input "3987"
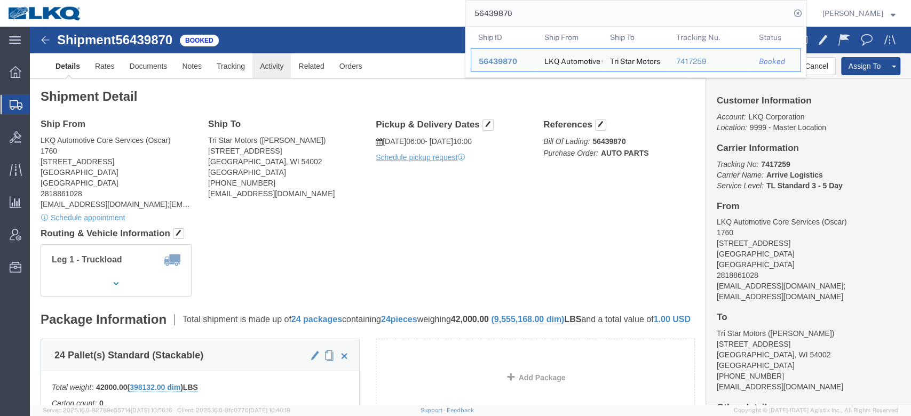
click link "Activity"
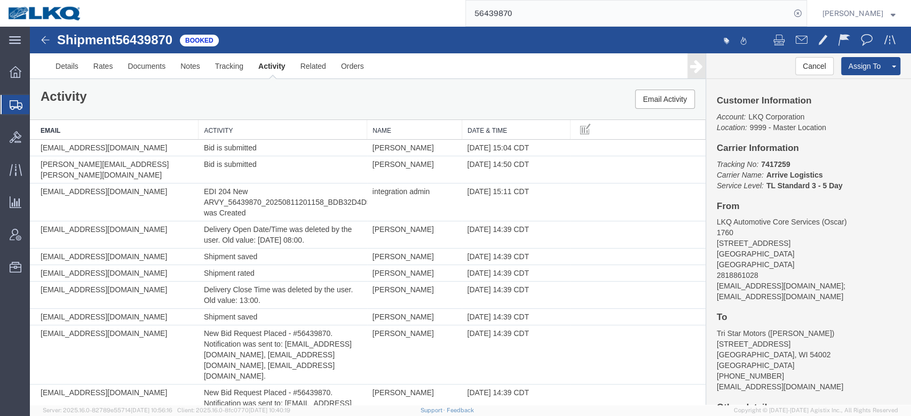
click at [513, 126] on th "Date & Time" at bounding box center [515, 130] width 108 height 20
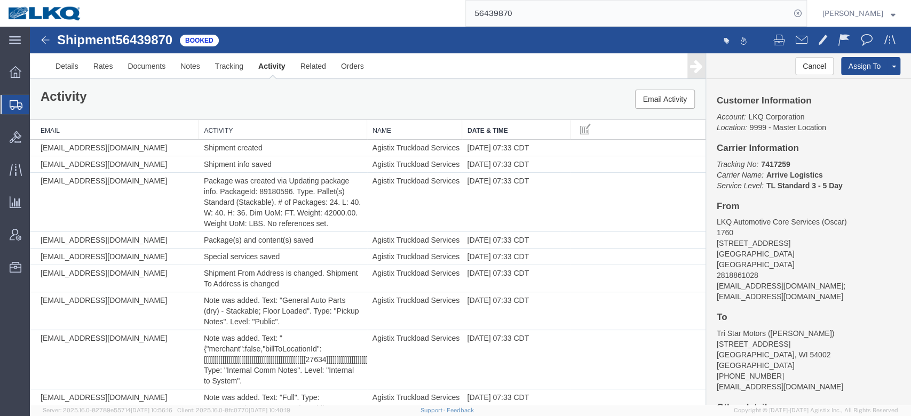
click at [516, 3] on input "56439870" at bounding box center [628, 14] width 324 height 26
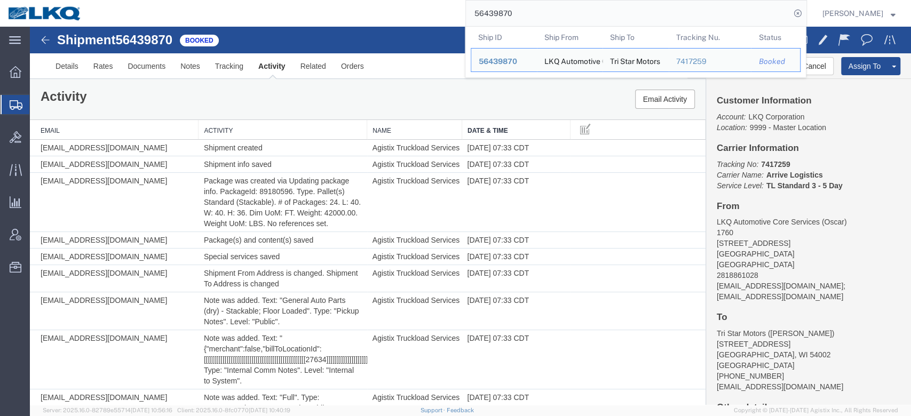
click at [516, 3] on input "56439870" at bounding box center [628, 14] width 324 height 26
paste input "53554"
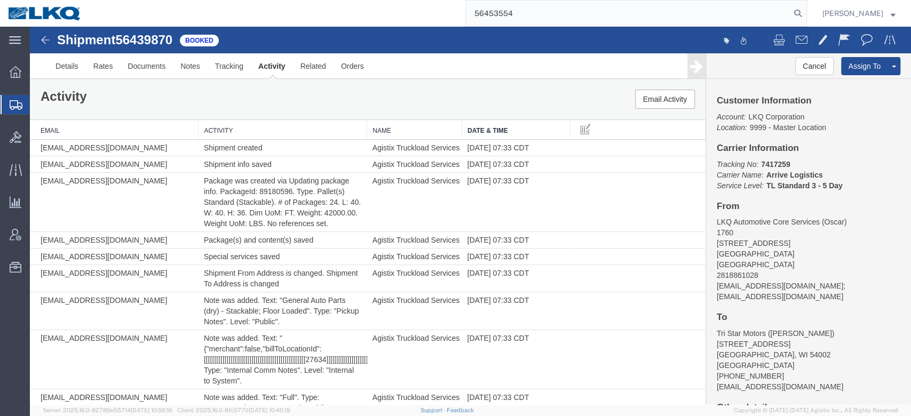
type input "56453554"
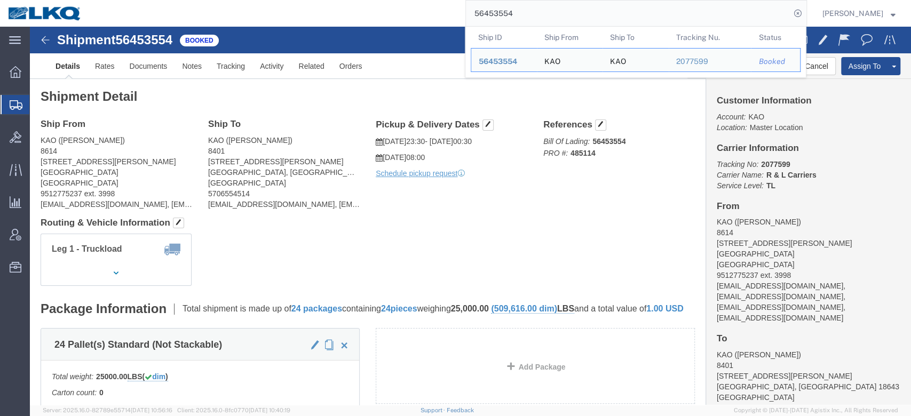
click div "References Bill Of Lading: 56453554 PRO #: 485114 Edit References Select Accoun…"
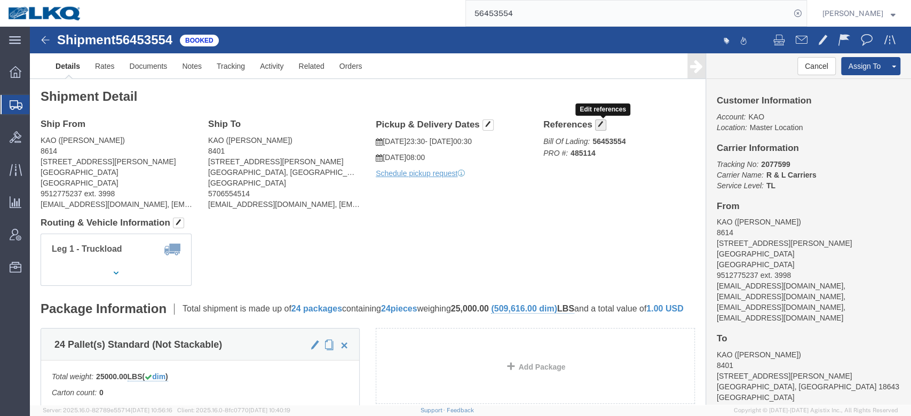
click span "button"
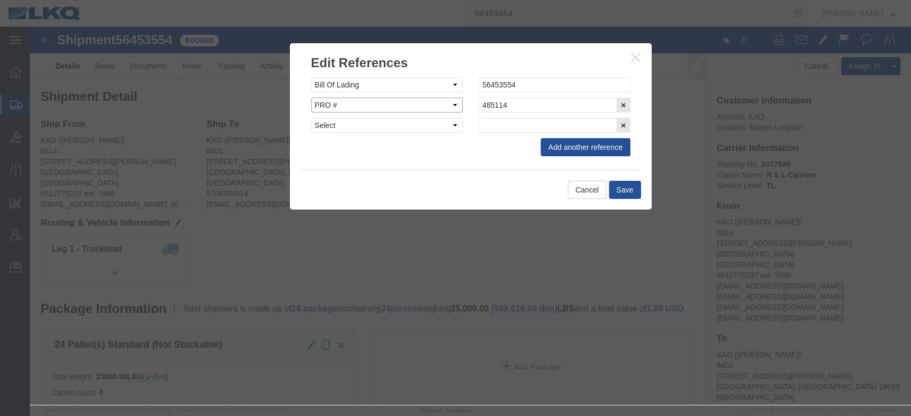
click select "Select Account Type Activity ID Airline Appointment Number ASN Batch Request # …"
select select "DELNUM"
click select "Select Account Type Activity ID Airline Appointment Number ASN Batch Request # …"
click button "Save"
